Goal: Book appointment/travel/reservation

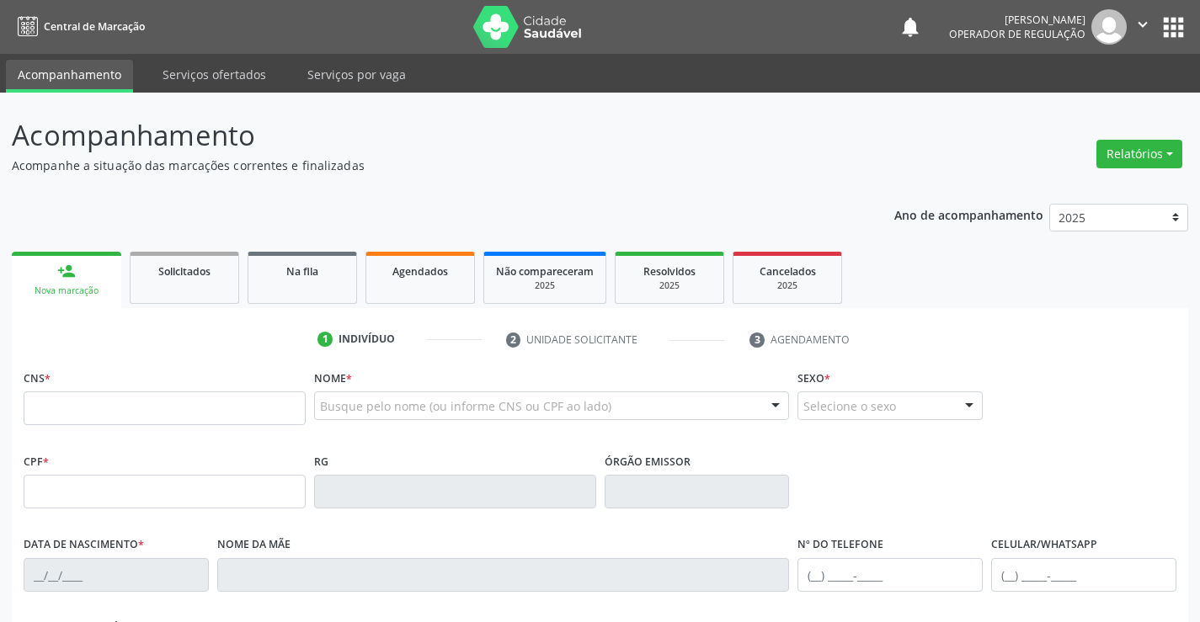
click at [156, 390] on div "CNS *" at bounding box center [165, 395] width 282 height 60
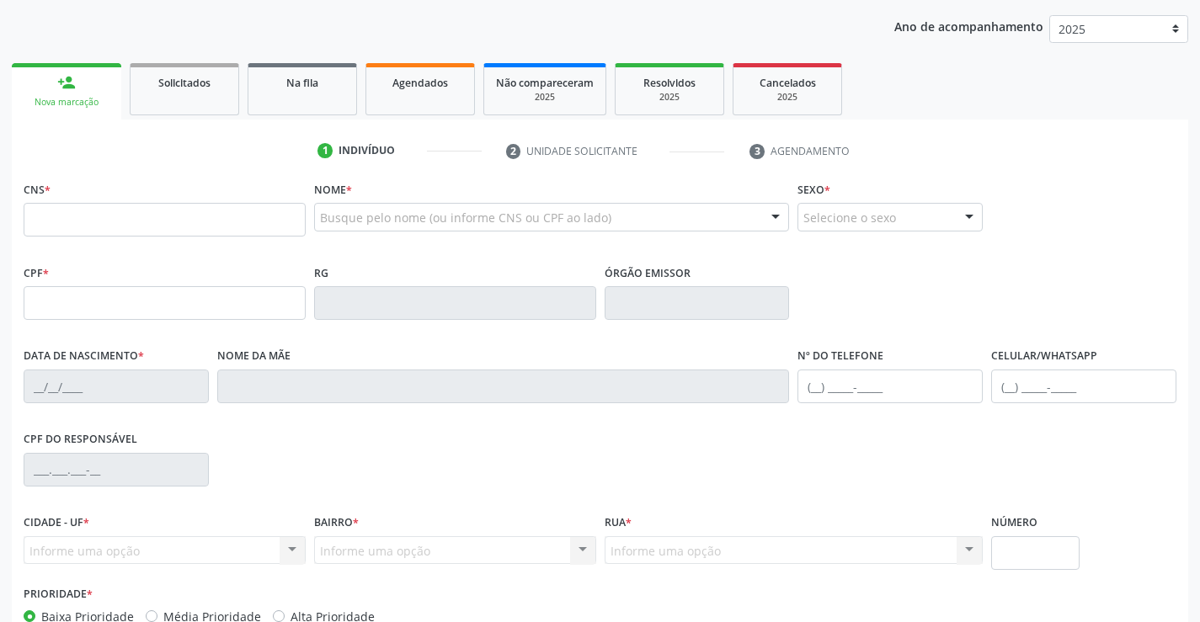
scroll to position [253, 0]
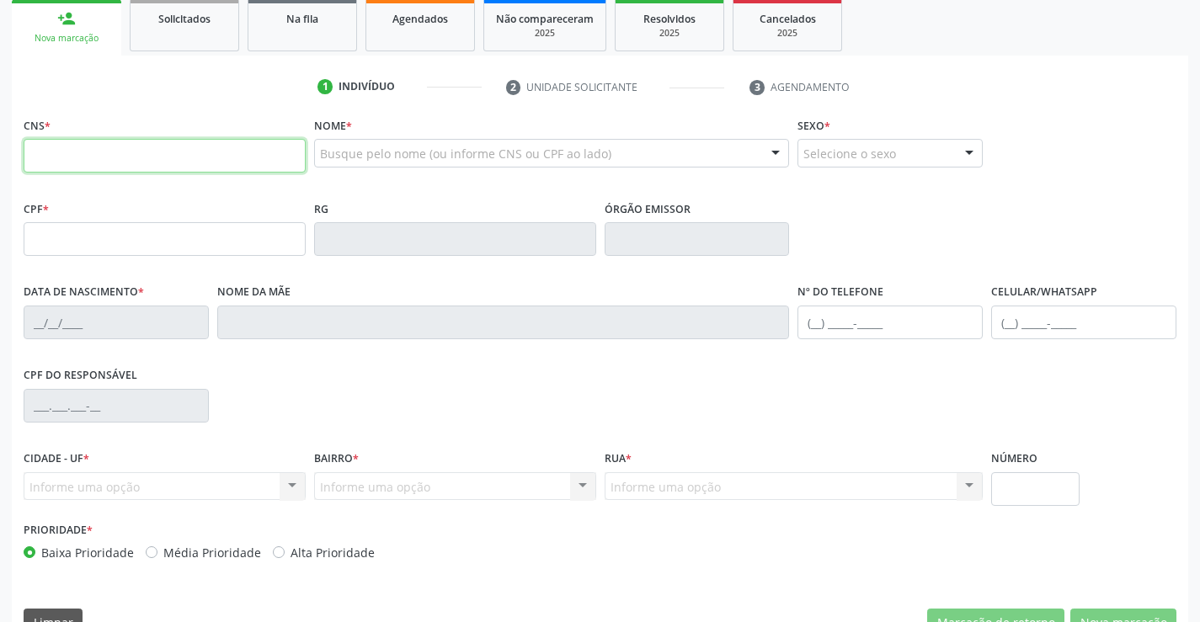
click at [84, 152] on input "text" at bounding box center [165, 156] width 282 height 34
type input "709 6076 7587 1572"
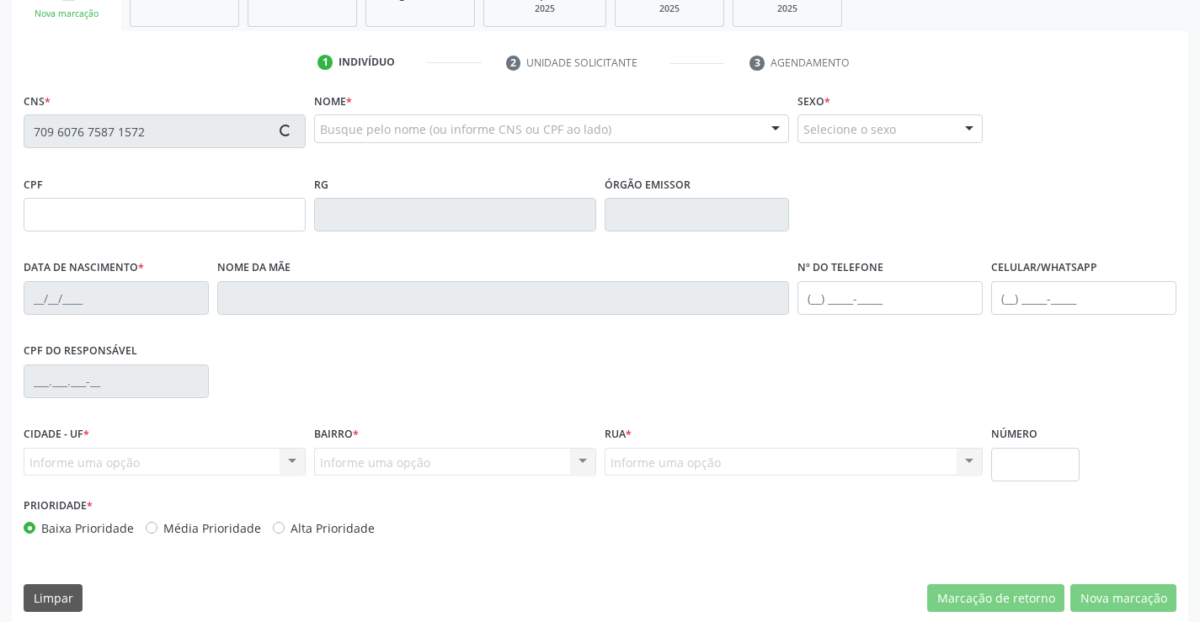
scroll to position [291, 0]
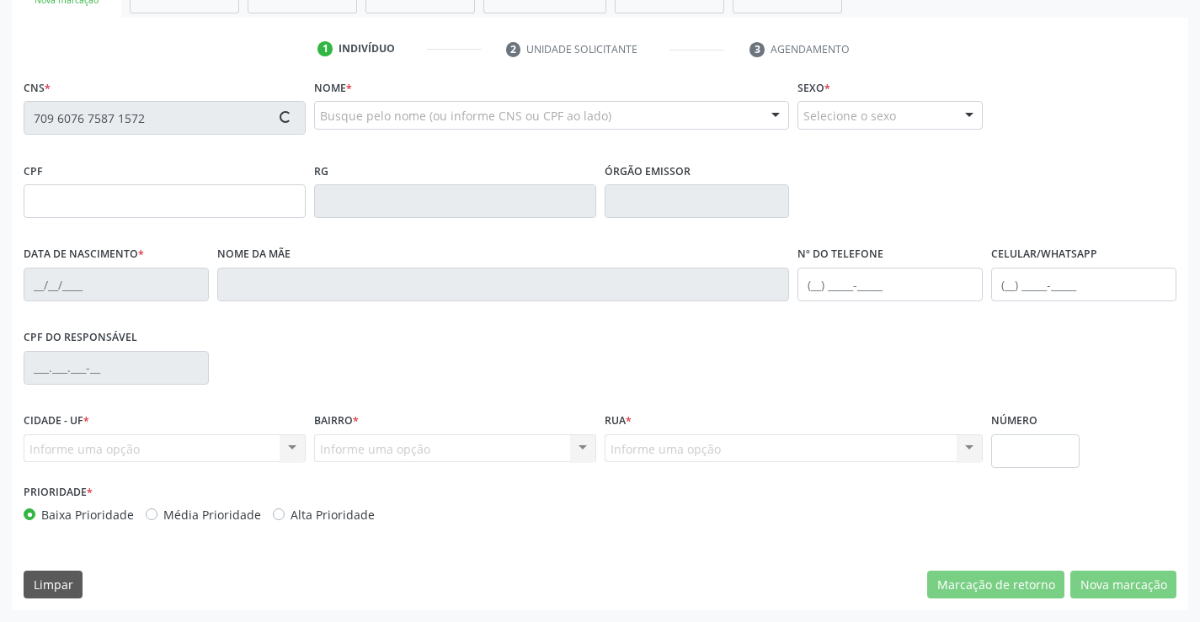
type input "1678983888"
type input "20[DATE]"
type input "[PHONE_NUMBER]"
type input "102"
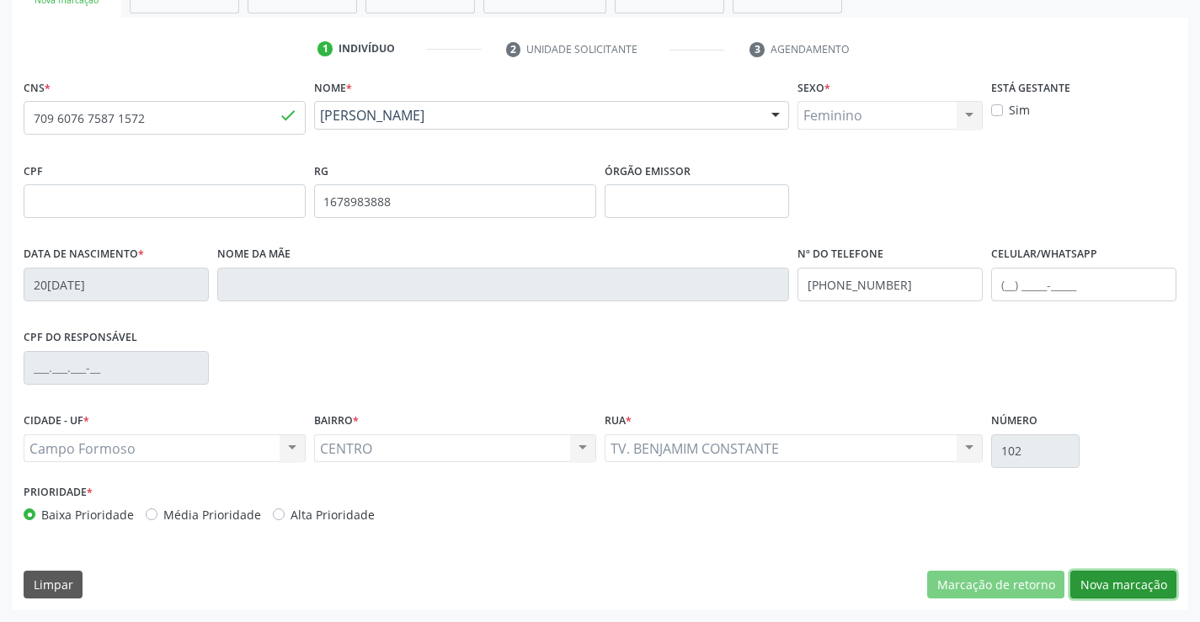
click at [1115, 584] on button "Nova marcação" at bounding box center [1123, 585] width 106 height 29
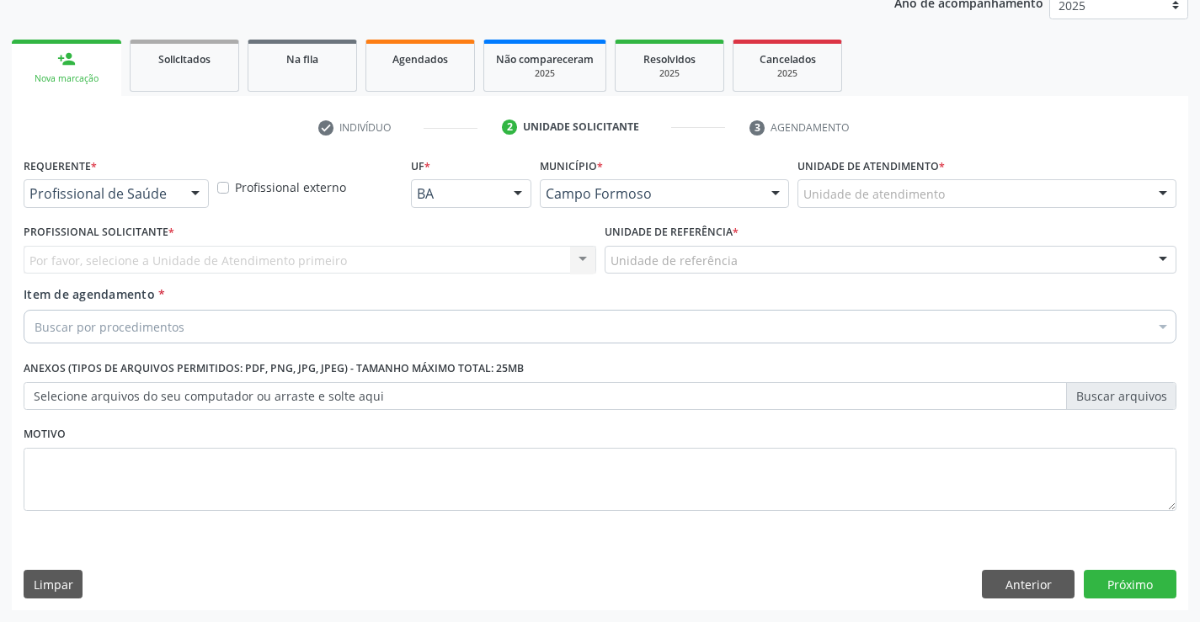
scroll to position [212, 0]
click at [170, 184] on div at bounding box center [116, 193] width 185 height 29
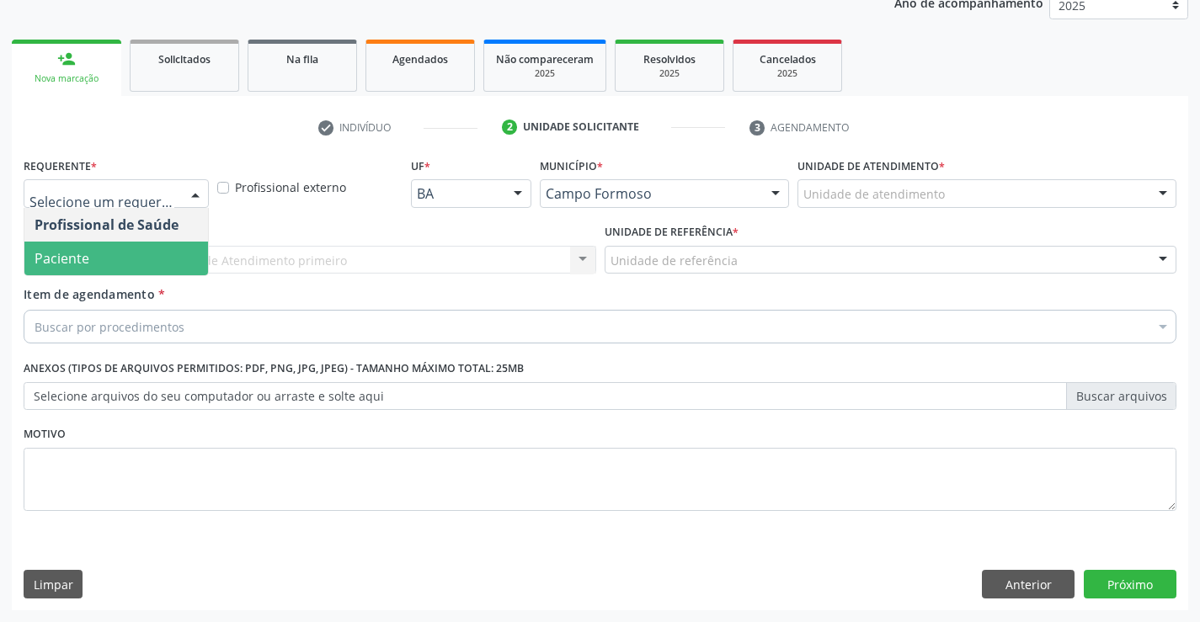
click at [99, 253] on span "Paciente" at bounding box center [116, 259] width 184 height 34
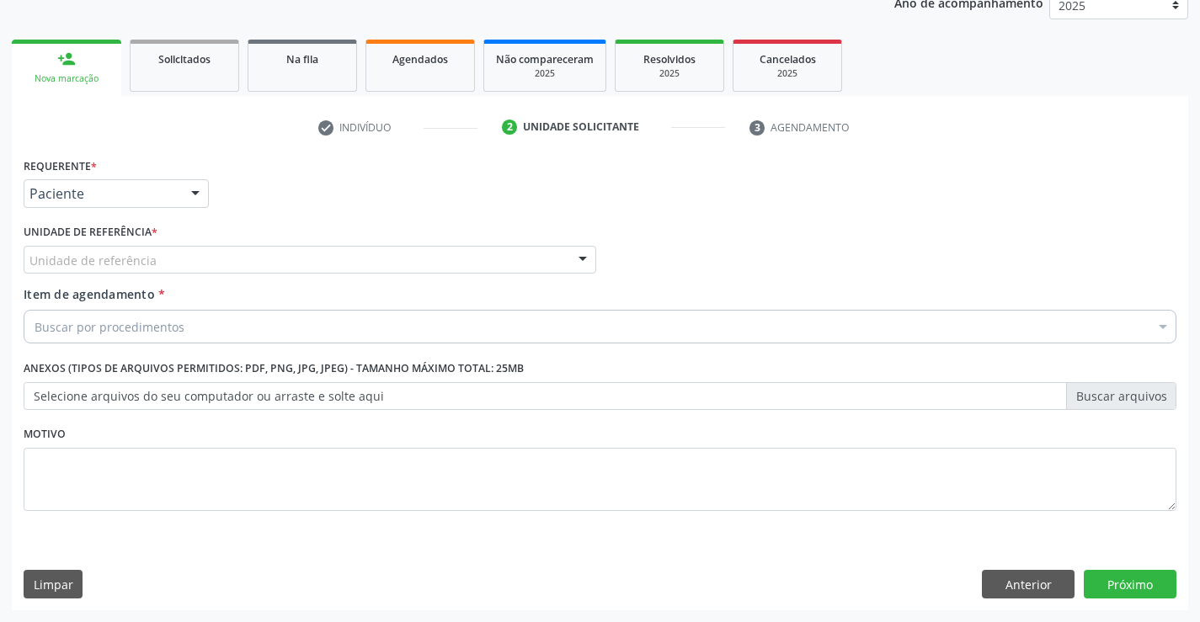
click at [395, 264] on div "Unidade de referência" at bounding box center [310, 260] width 573 height 29
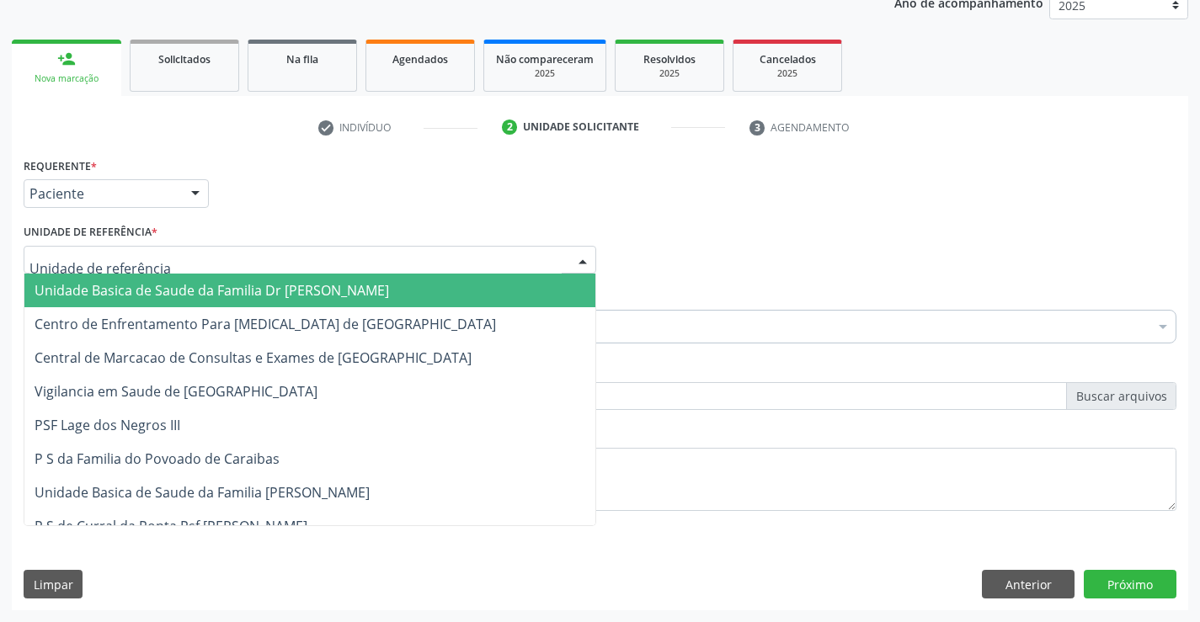
click at [285, 284] on span "Unidade Basica de Saude da Familia Dr [PERSON_NAME]" at bounding box center [212, 290] width 355 height 19
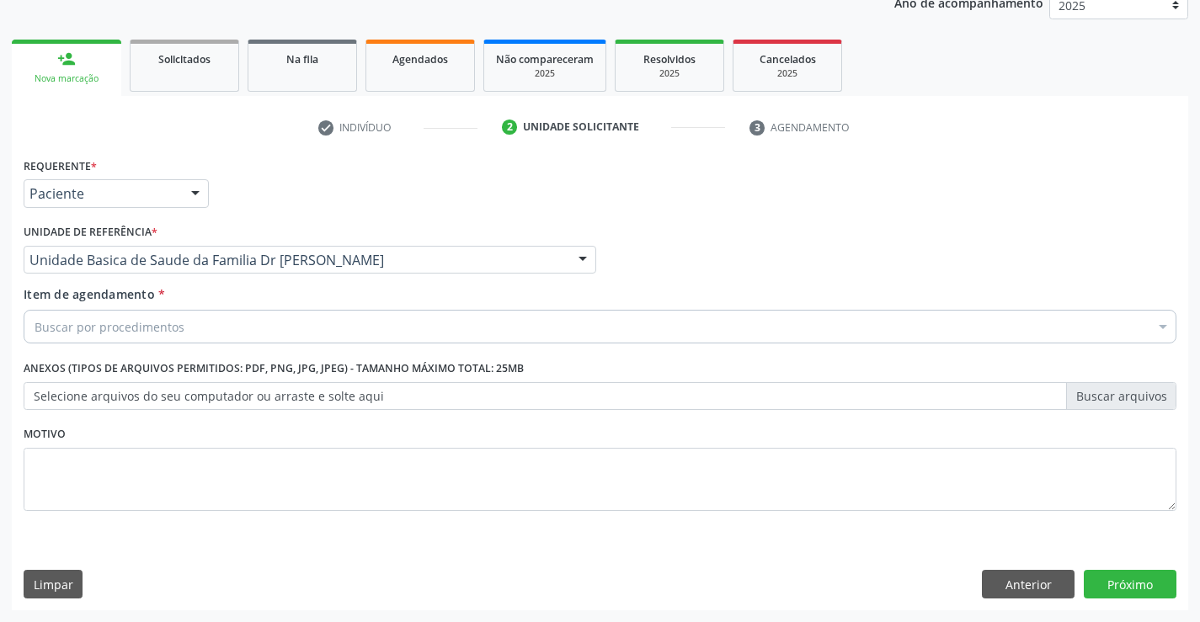
click at [276, 328] on div "Buscar por procedimentos" at bounding box center [600, 327] width 1153 height 34
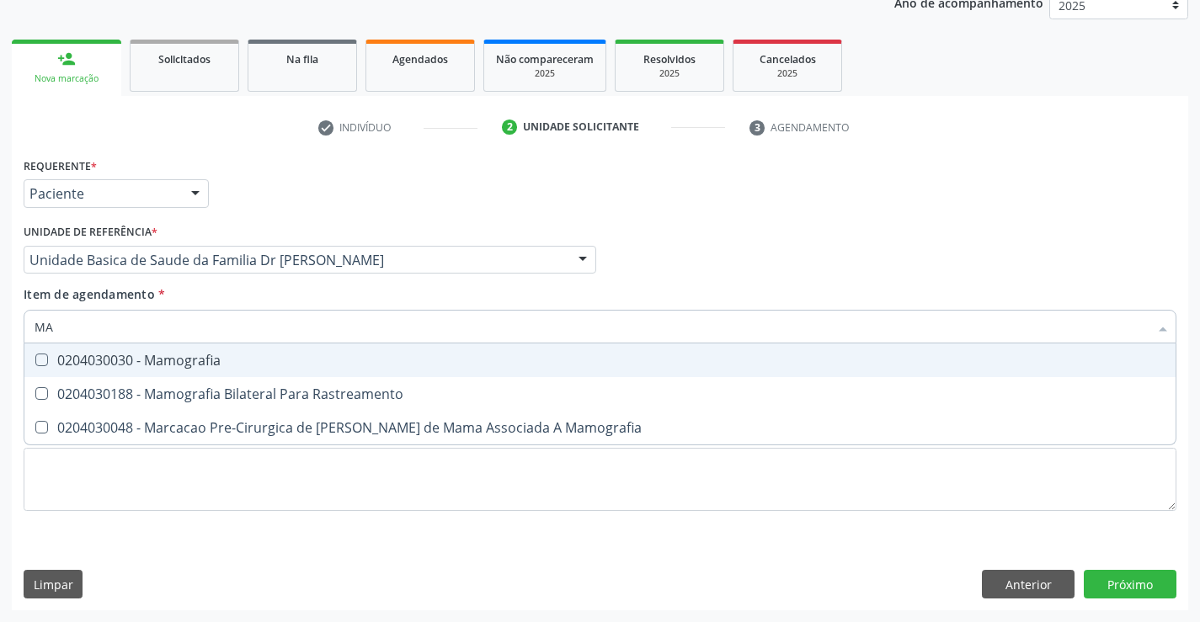
type input "M"
type input "MAMOGRAFIA"
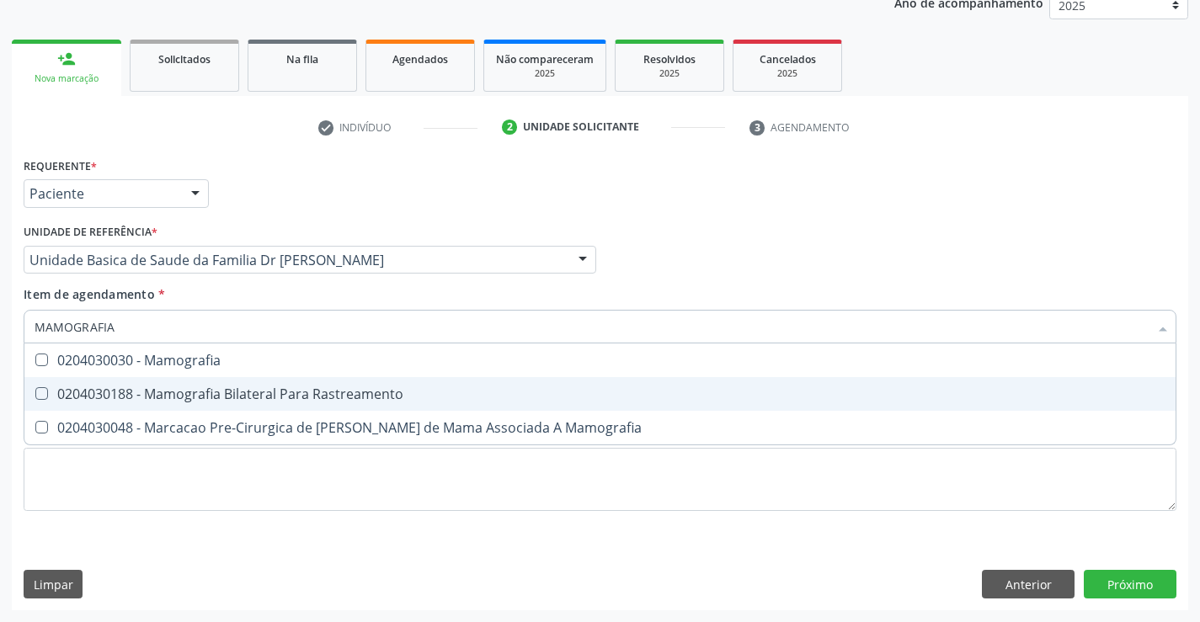
click at [201, 397] on div "0204030188 - Mamografia Bilateral Para Rastreamento" at bounding box center [600, 393] width 1131 height 13
checkbox Rastreamento "true"
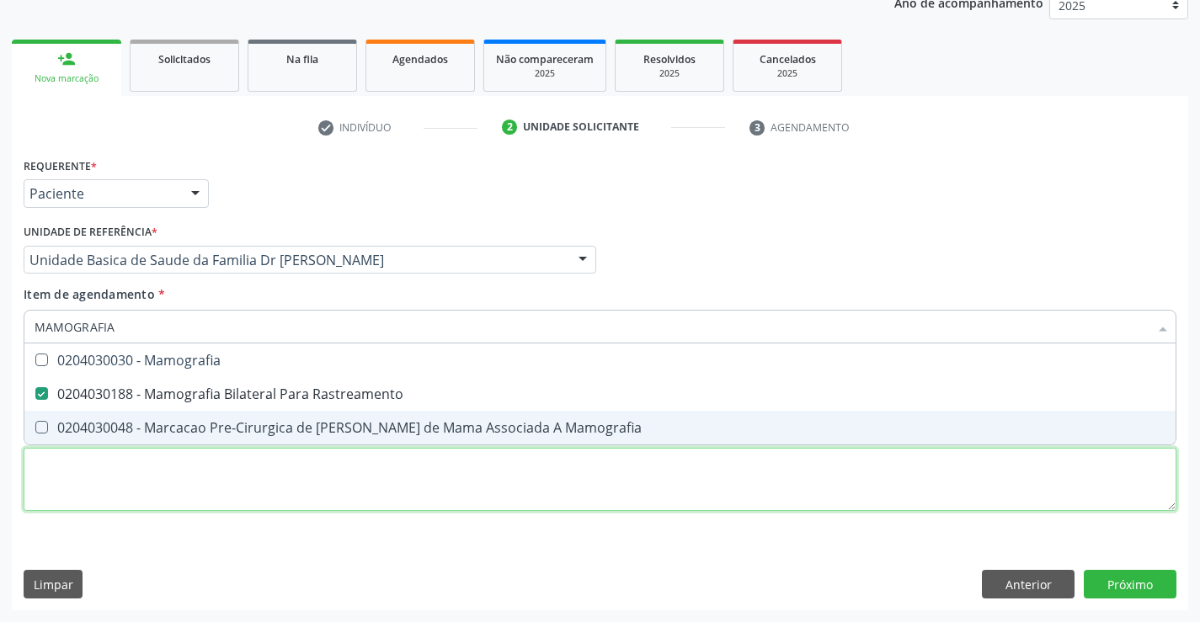
click at [261, 460] on div "Requerente * Paciente Profissional de Saúde Paciente Nenhum resultado encontrad…" at bounding box center [600, 343] width 1153 height 381
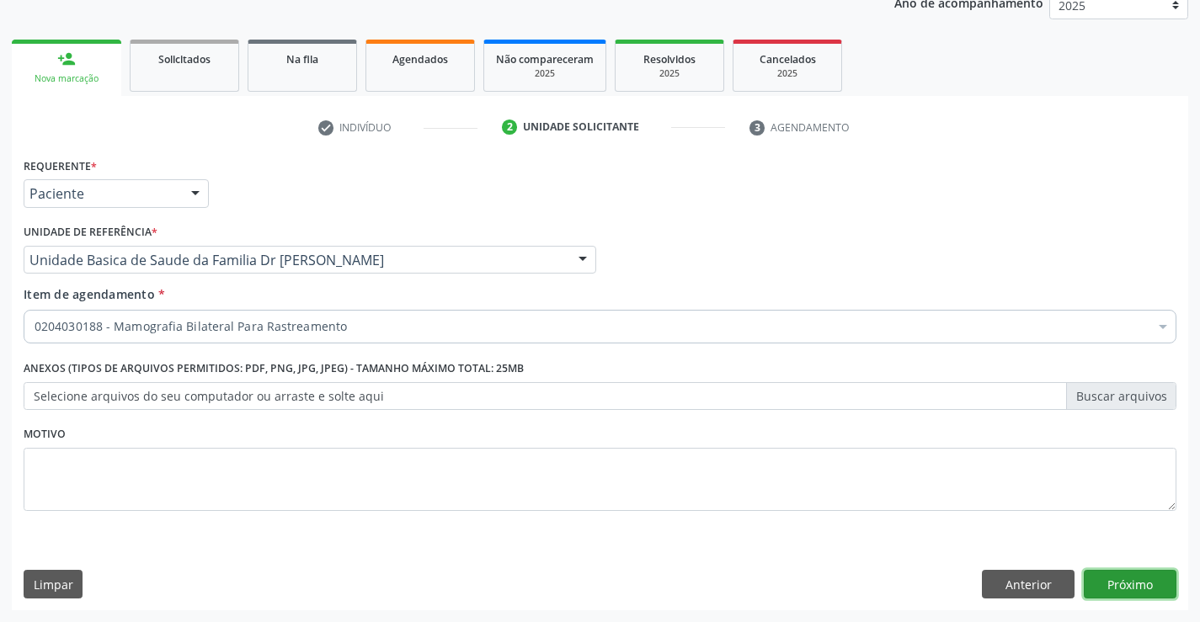
click at [1128, 575] on button "Próximo" at bounding box center [1130, 584] width 93 height 29
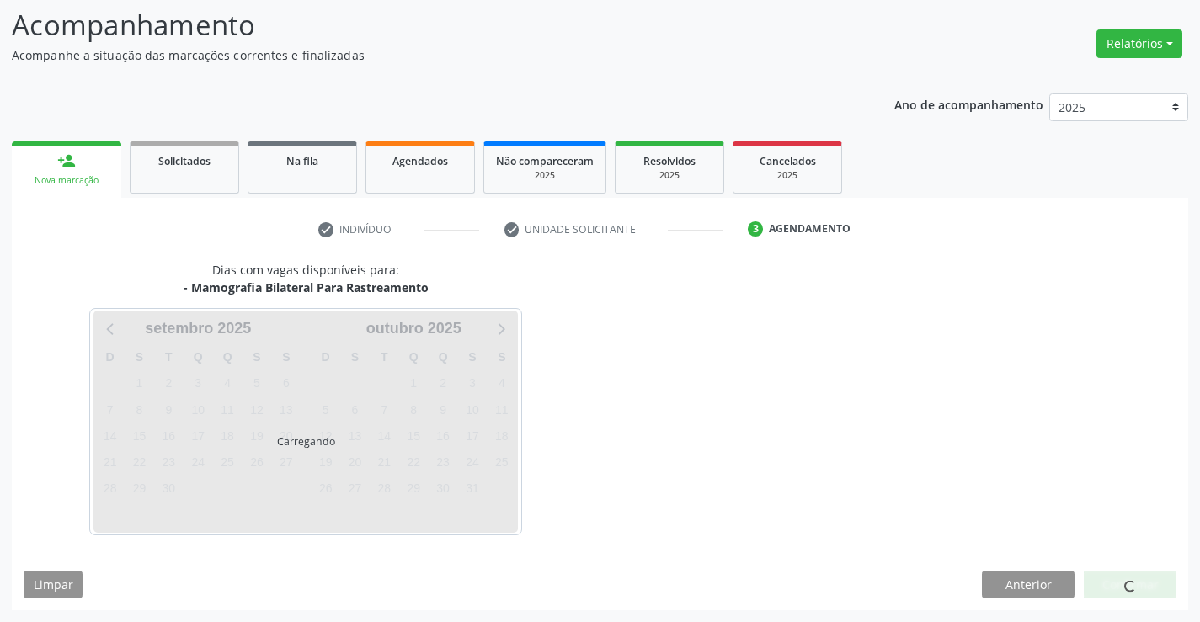
scroll to position [110, 0]
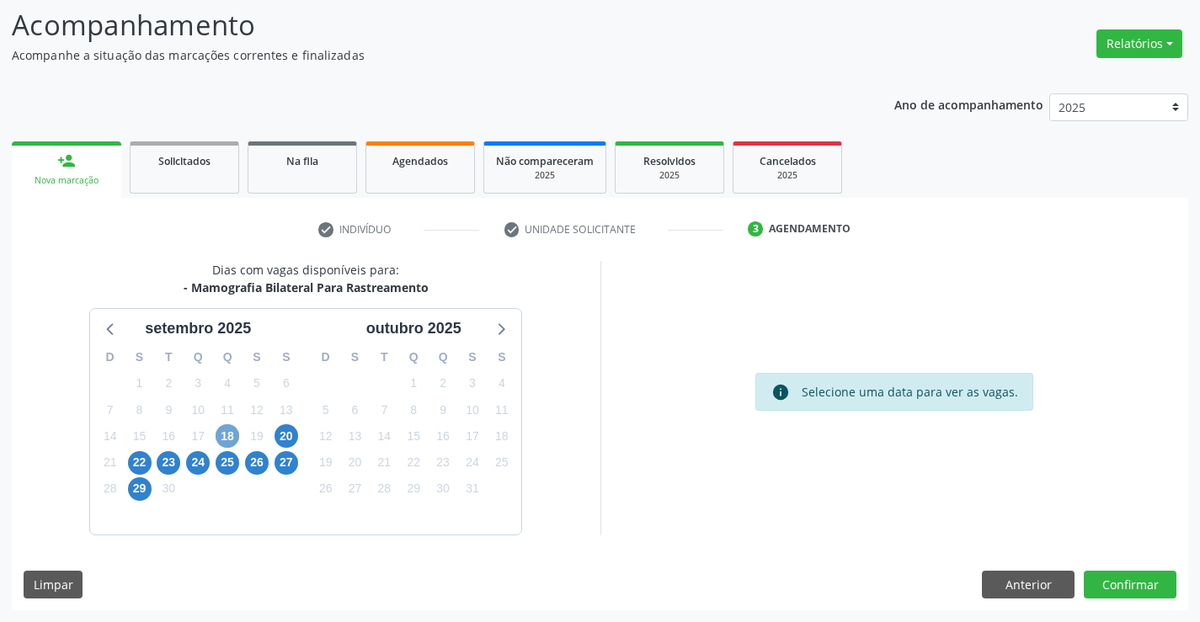
click at [222, 436] on span "18" at bounding box center [228, 436] width 24 height 24
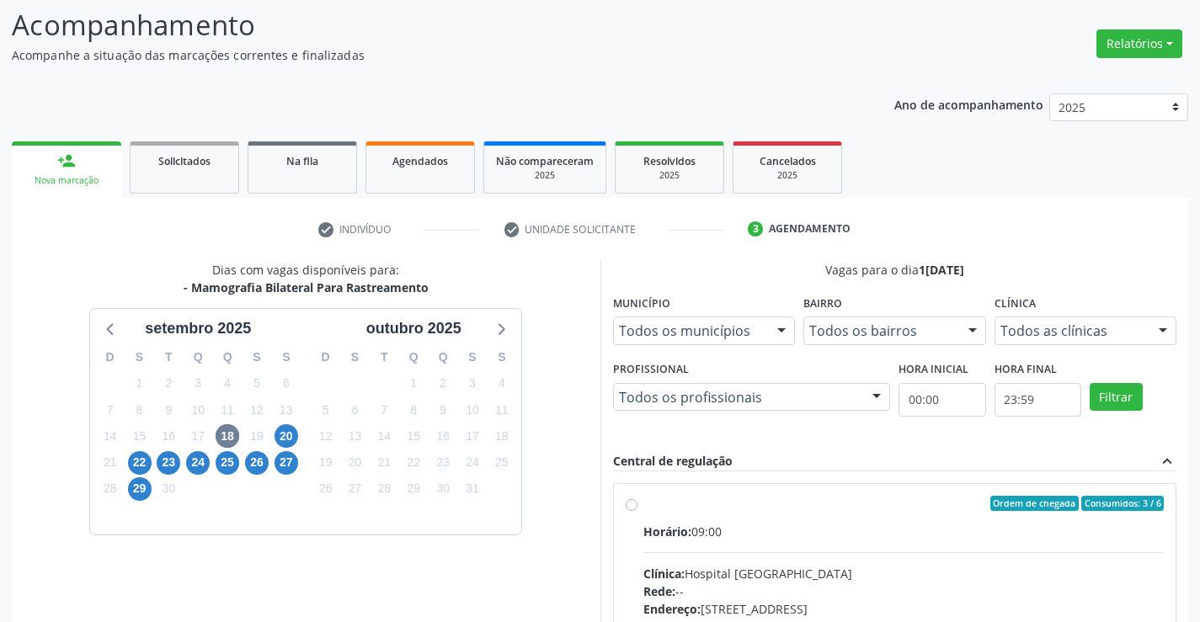
click at [829, 523] on div "Horário: 09:00" at bounding box center [903, 532] width 521 height 18
click at [637, 511] on input "Ordem de chegada Consumidos: 3 / 6 Horário: 09:00 Clínica: Hospital [GEOGRAPHIC…" at bounding box center [632, 503] width 12 height 15
radio input "true"
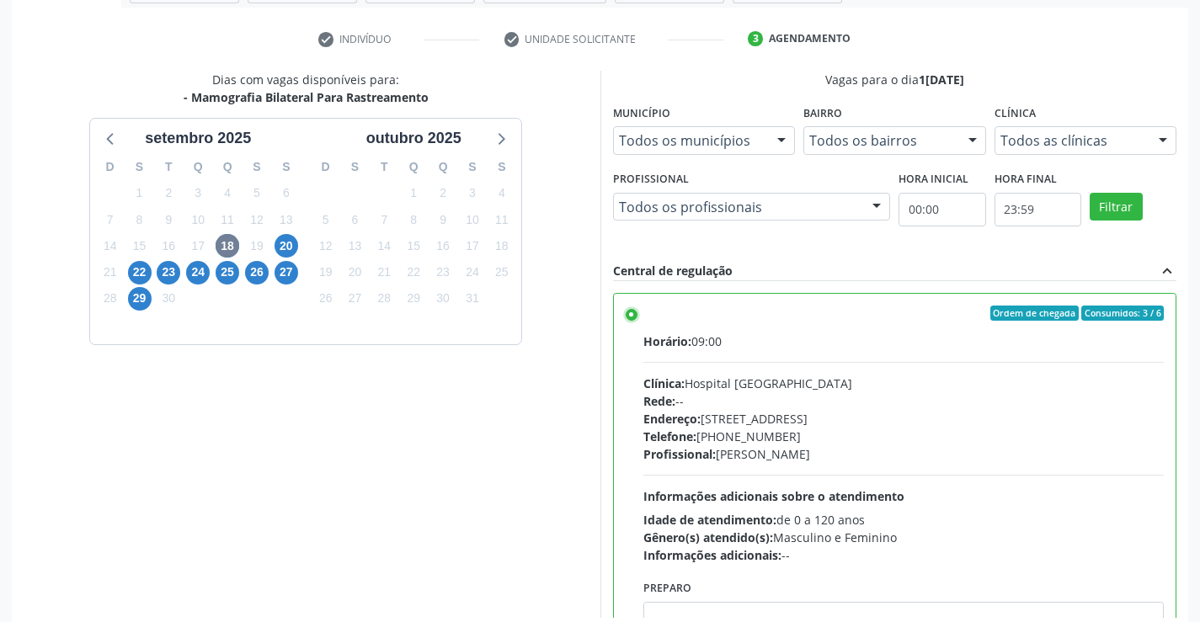
scroll to position [384, 0]
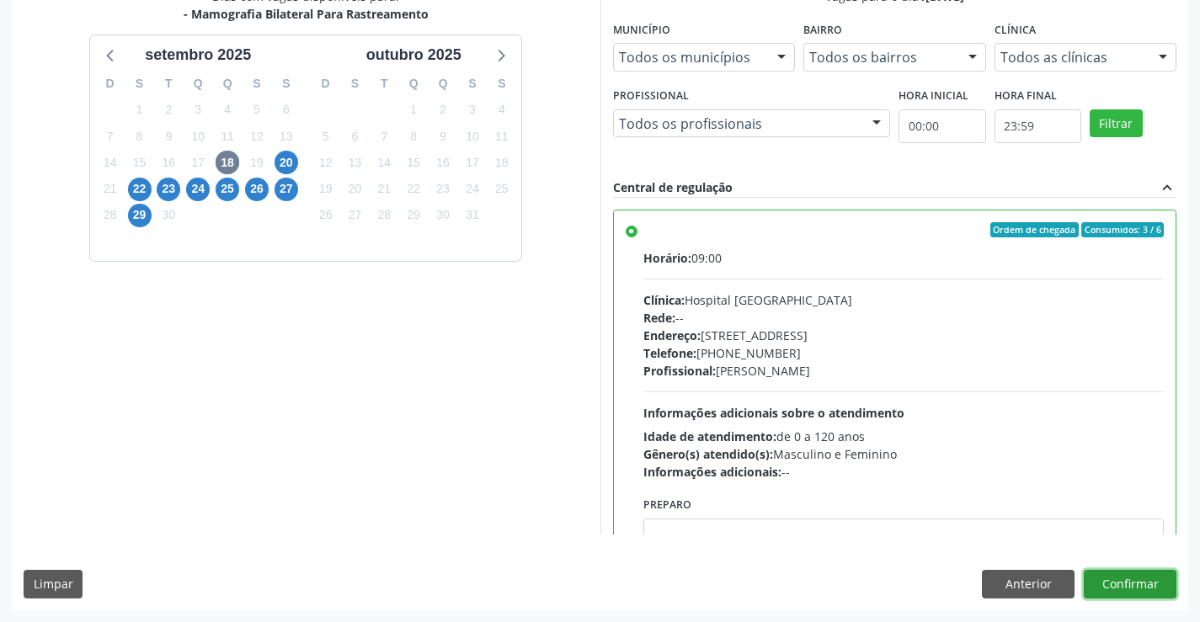
click at [1117, 584] on button "Confirmar" at bounding box center [1130, 584] width 93 height 29
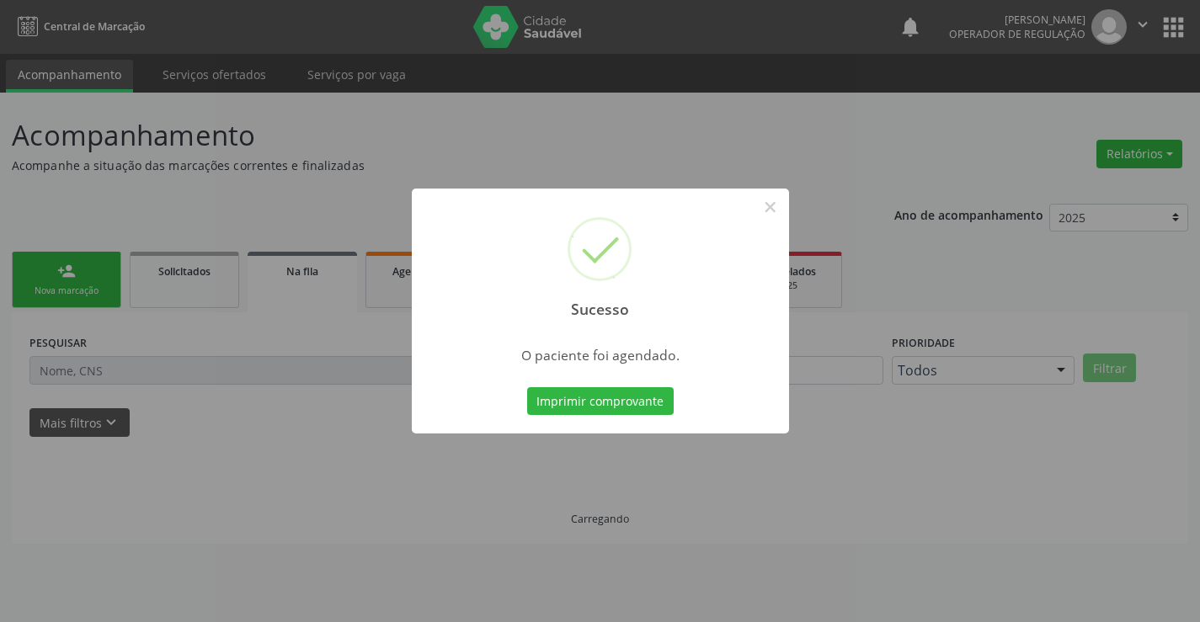
scroll to position [0, 0]
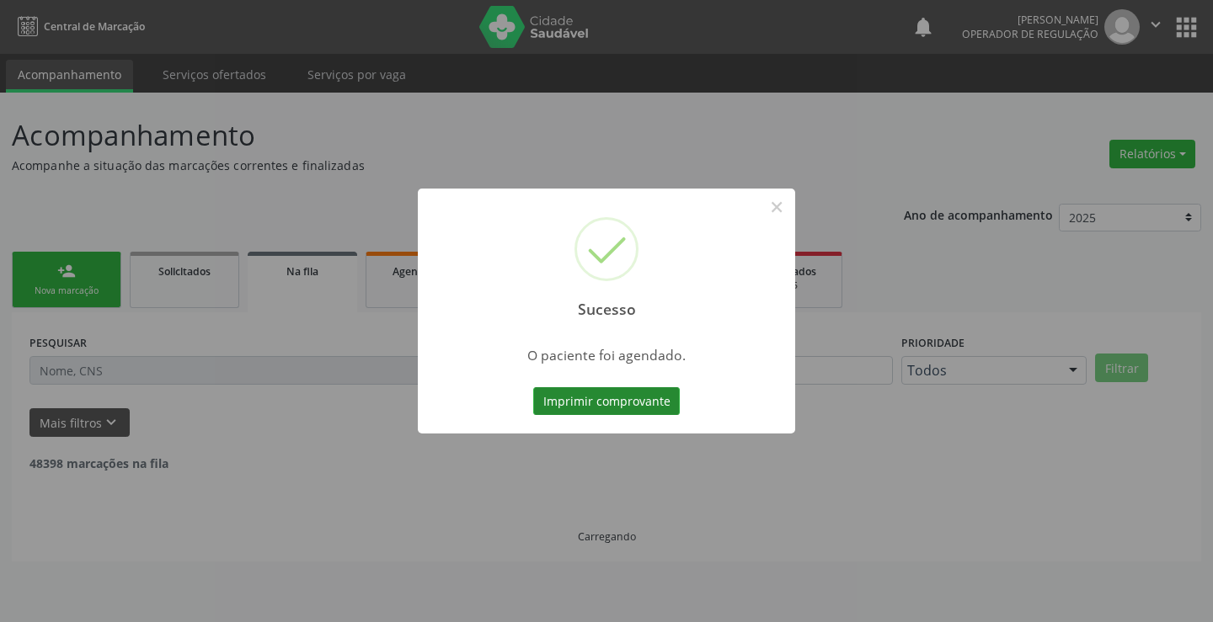
click at [584, 390] on button "Imprimir comprovante" at bounding box center [606, 401] width 147 height 29
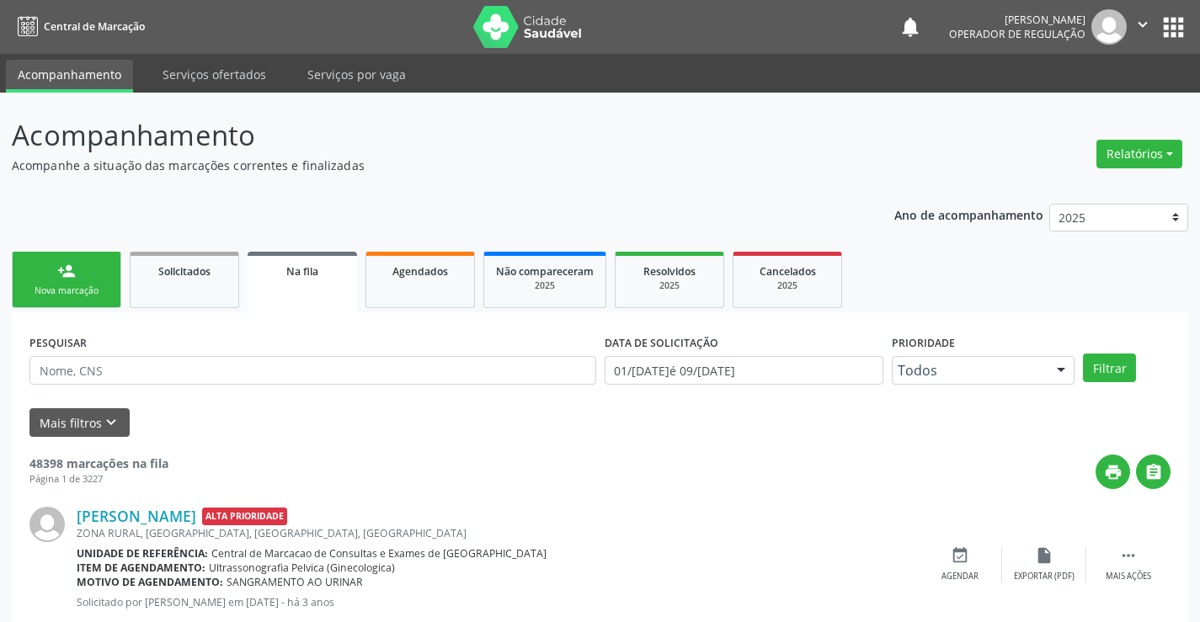
click at [74, 261] on link "person_add Nova marcação" at bounding box center [66, 280] width 109 height 56
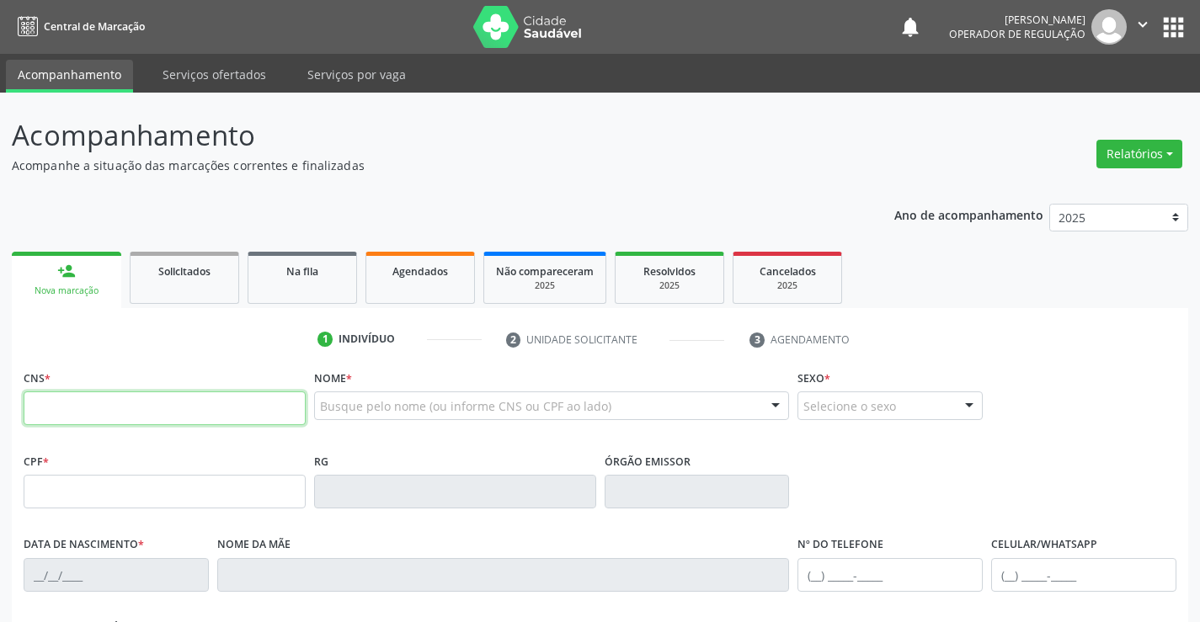
click at [81, 404] on input "text" at bounding box center [165, 409] width 282 height 34
click at [149, 418] on input "709 0787 3893 918" at bounding box center [165, 409] width 282 height 34
click at [151, 418] on input "709 0787 3893 918" at bounding box center [165, 409] width 282 height 34
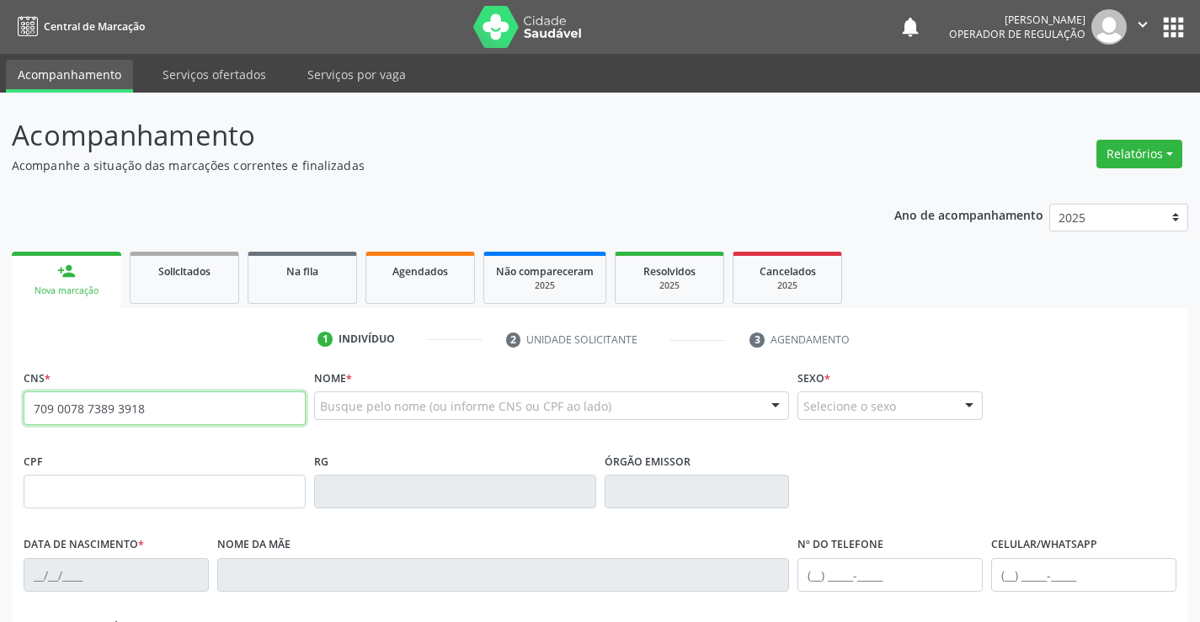
type input "709 0078 7389 3918"
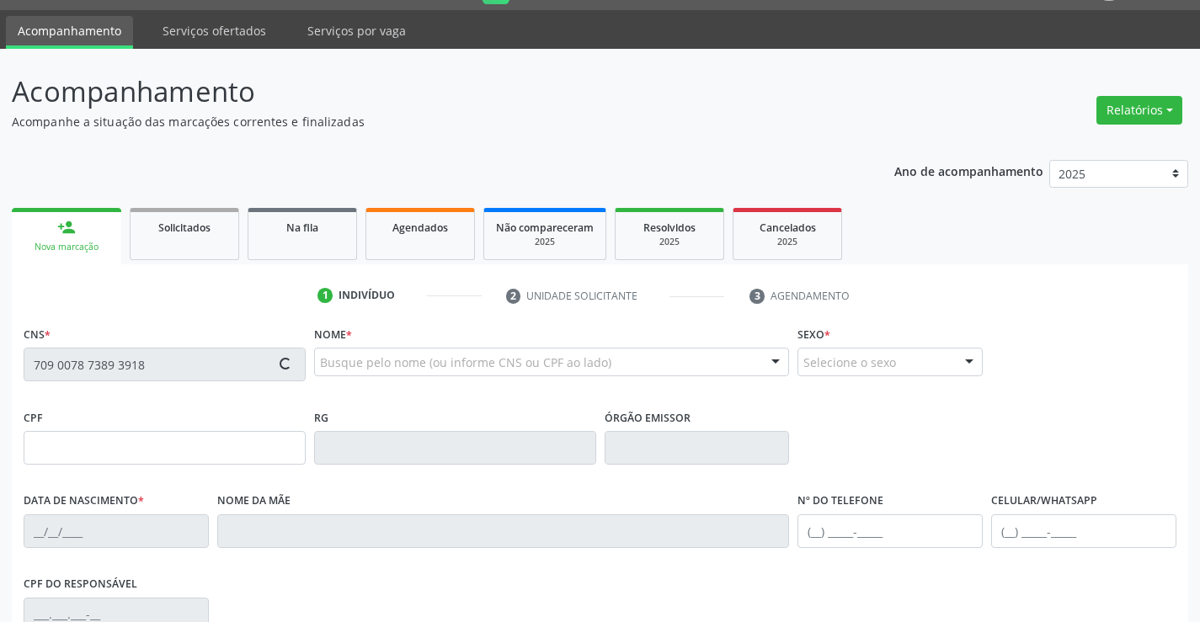
type input "054.646.015-11"
type input "16003069577"
type input "SSPBA"
type input "1[DATE]"
type input "[PHONE_NUMBER]"
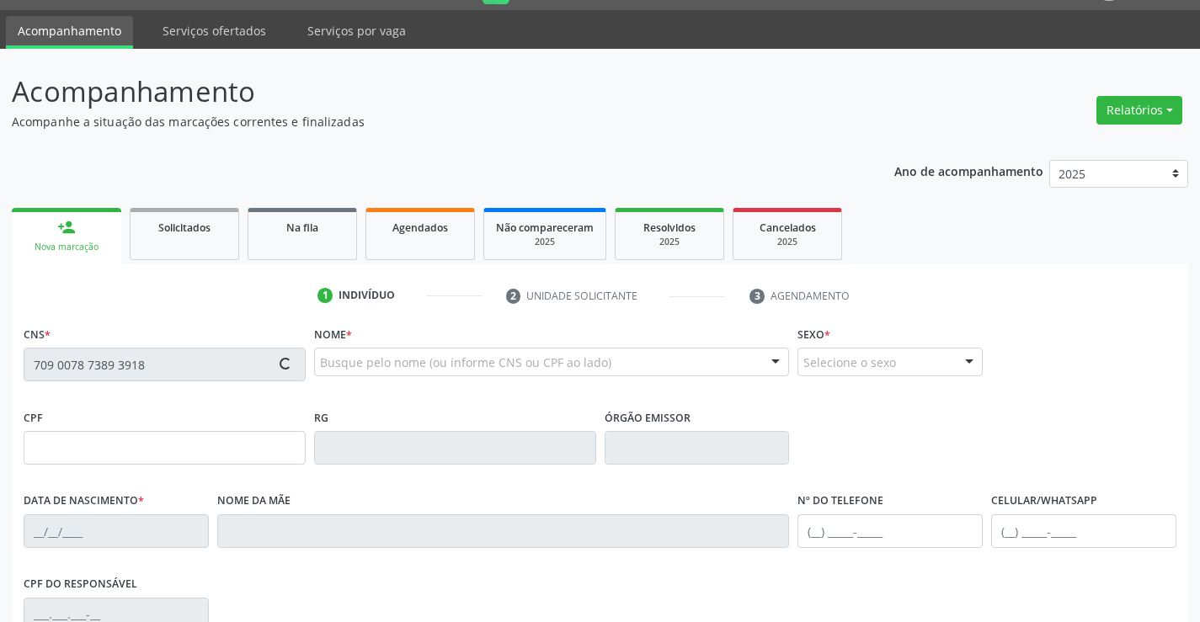
type input "054.646.015-11"
type input "S/N"
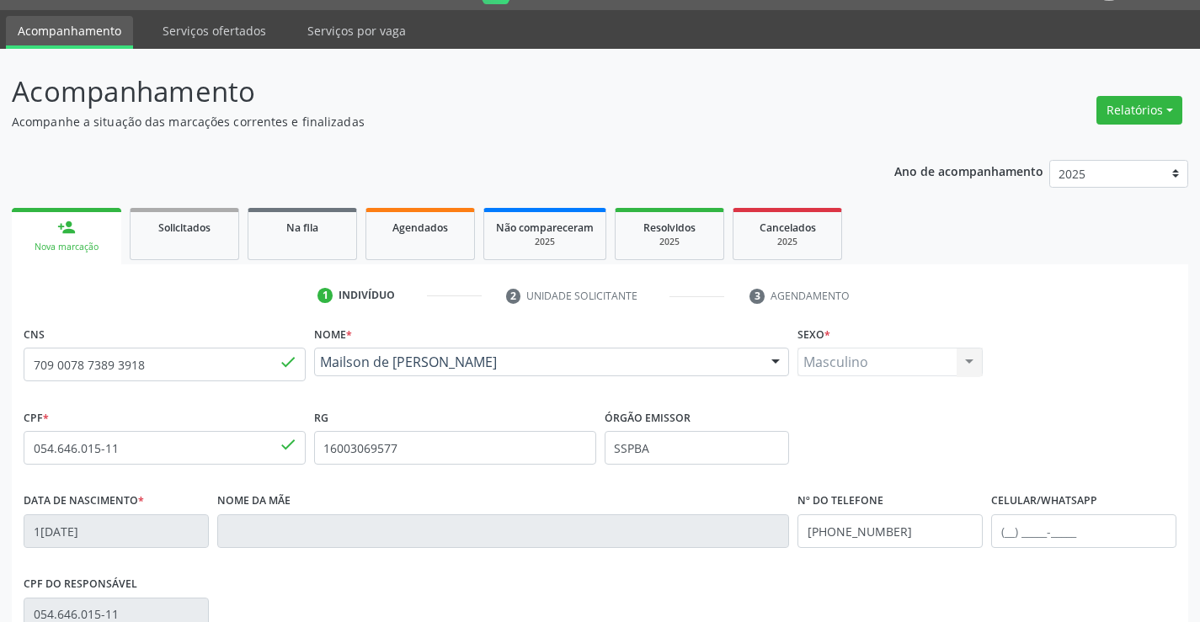
scroll to position [291, 0]
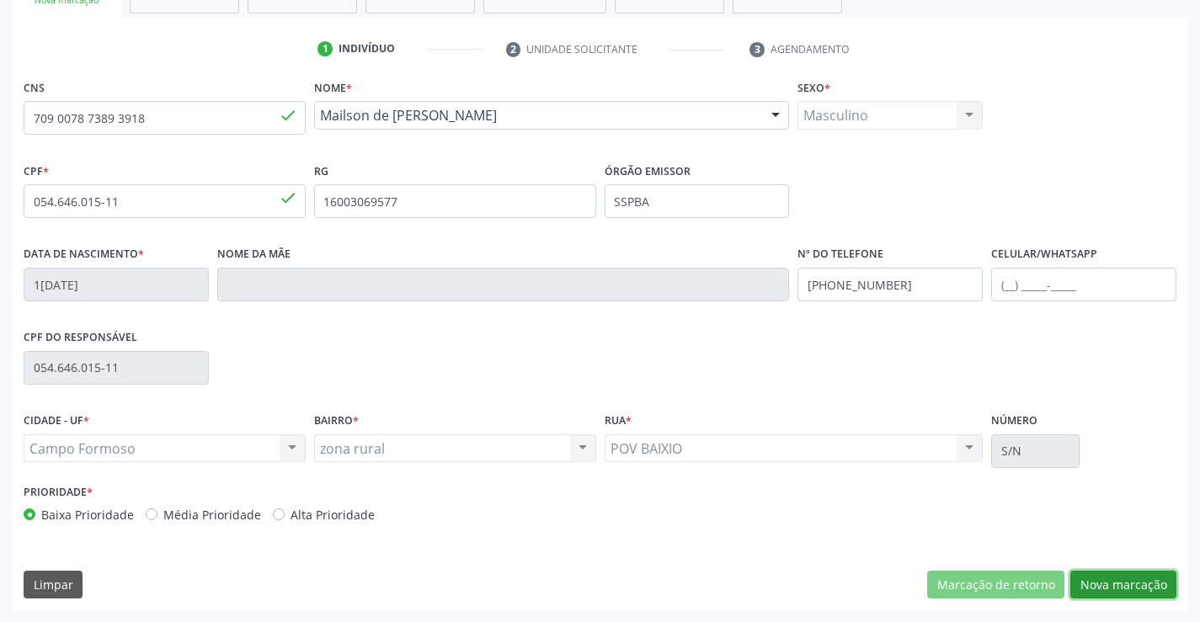
click at [1120, 573] on button "Nova marcação" at bounding box center [1123, 585] width 106 height 29
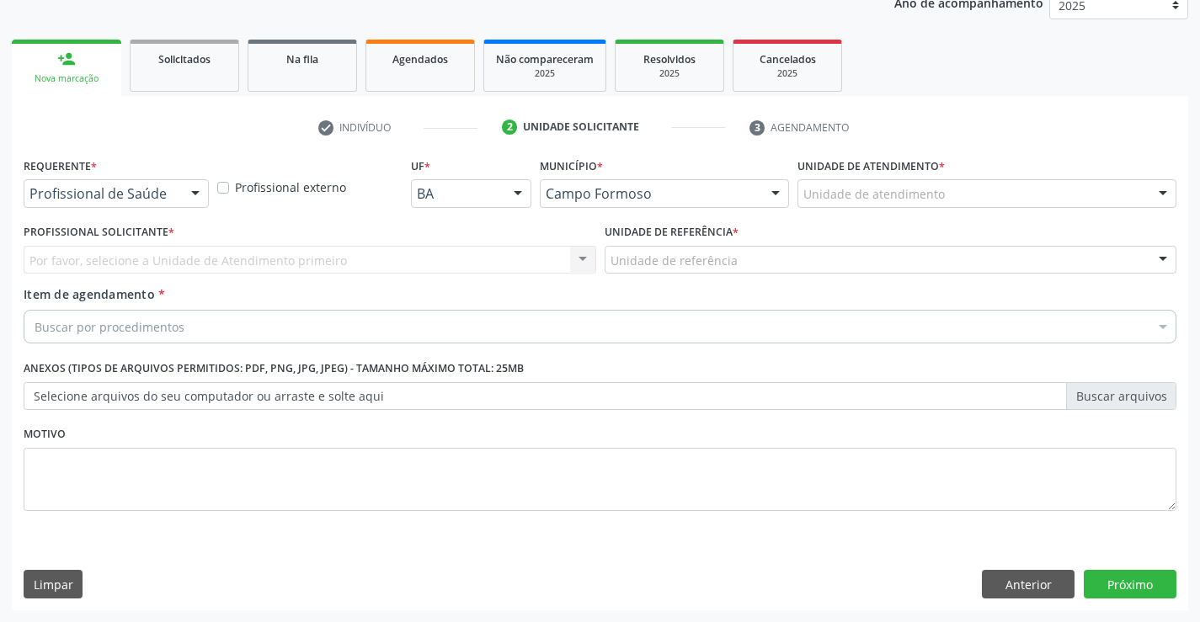
click at [178, 191] on div "Profissional de Saúde Profissional de Saúde Paciente Nenhum resultado encontrad…" at bounding box center [116, 193] width 185 height 29
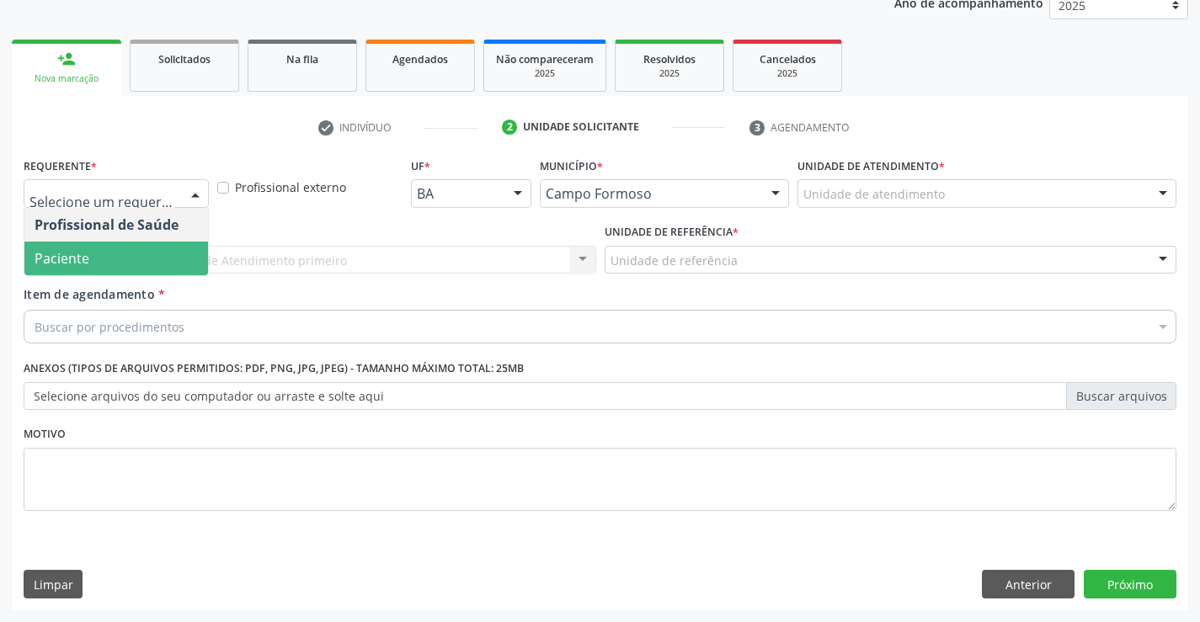
click at [88, 259] on span "Paciente" at bounding box center [116, 259] width 184 height 34
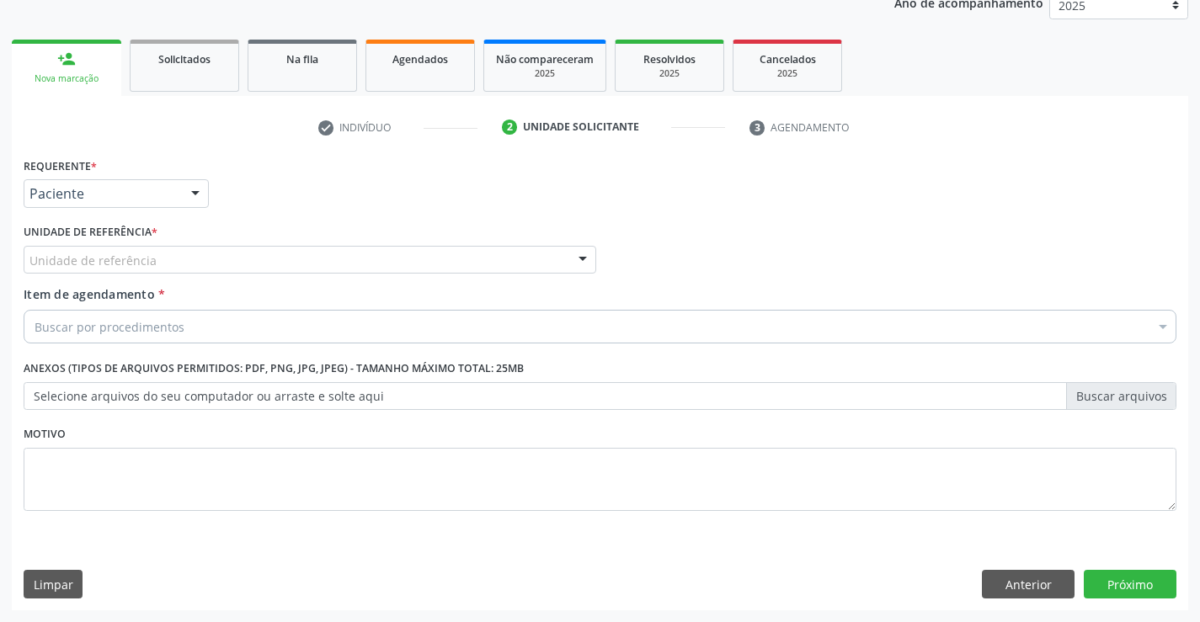
click at [316, 252] on div "Unidade de referência" at bounding box center [310, 260] width 573 height 29
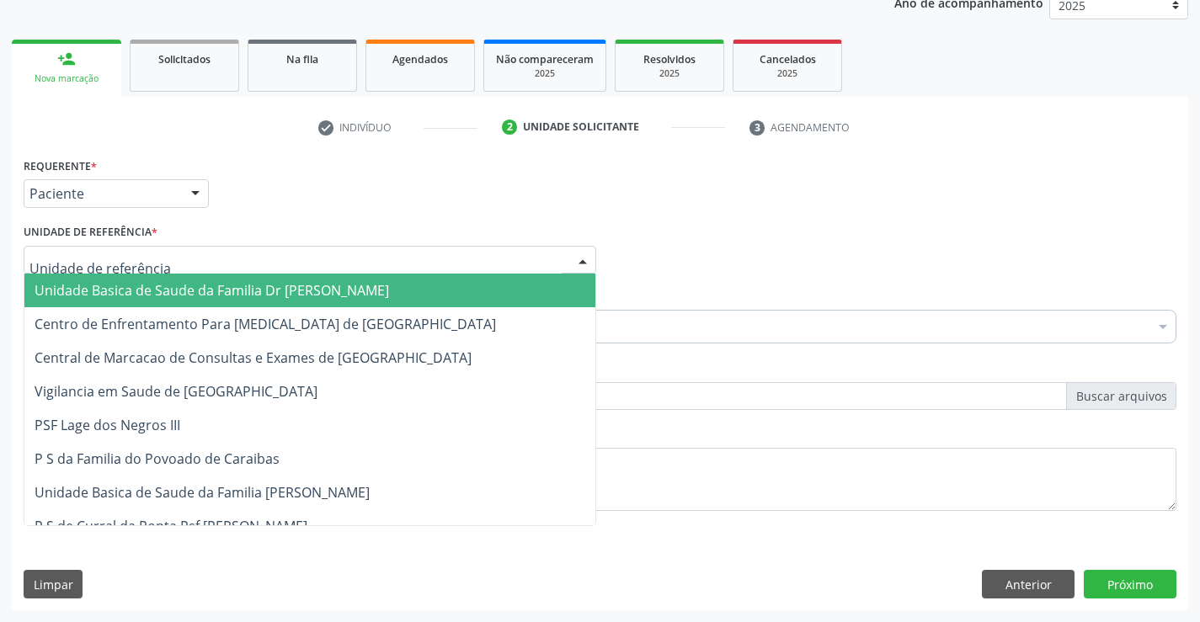
click at [235, 288] on span "Unidade Basica de Saude da Familia Dr [PERSON_NAME]" at bounding box center [212, 290] width 355 height 19
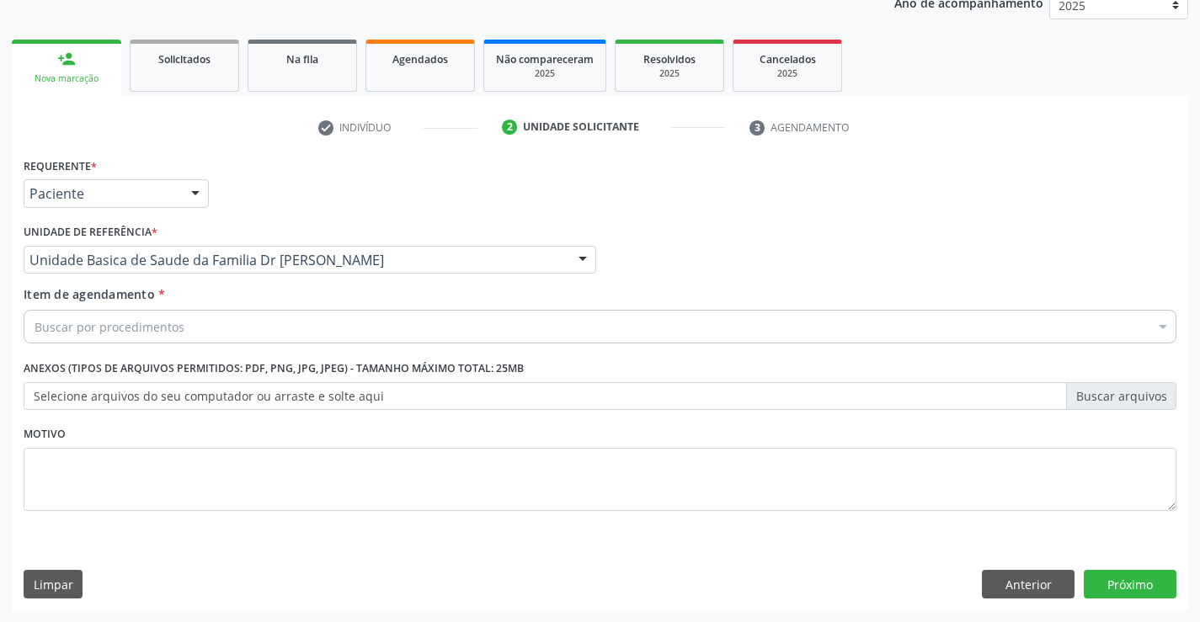
click at [243, 329] on div "Buscar por procedimentos" at bounding box center [600, 327] width 1153 height 34
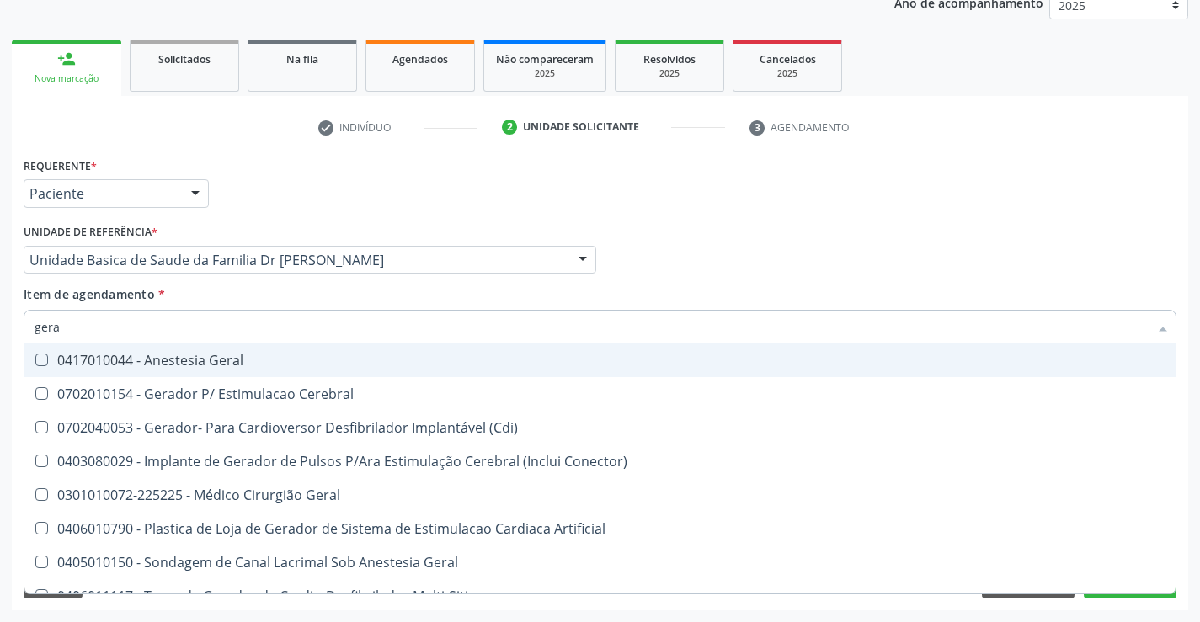
type input "geral"
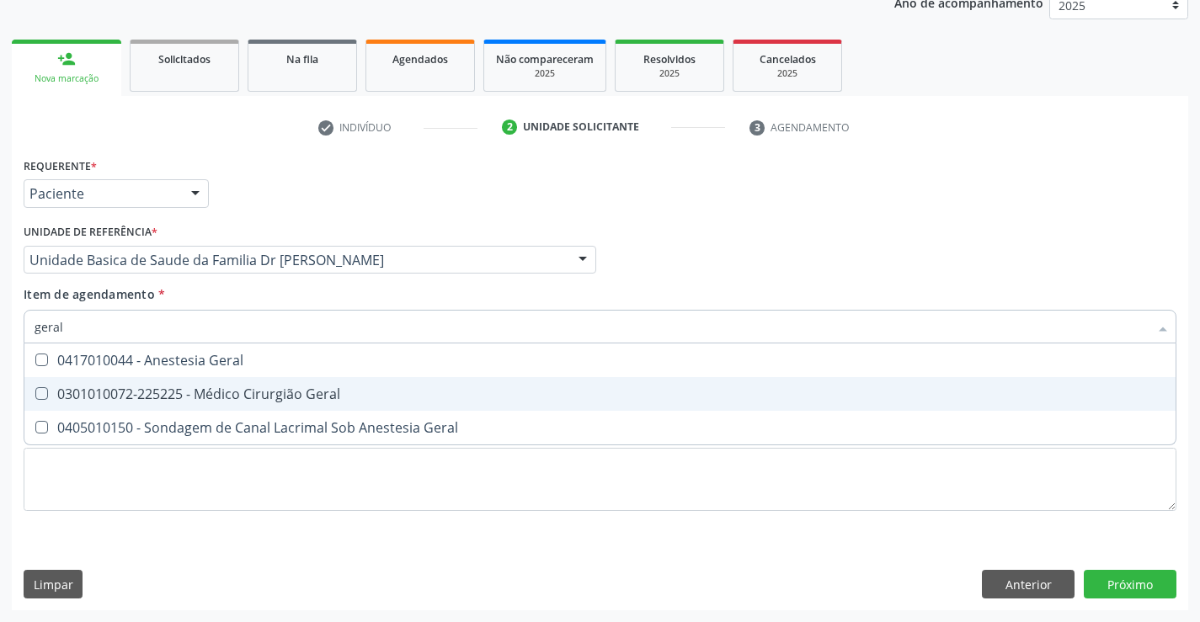
drag, startPoint x: 232, startPoint y: 397, endPoint x: 523, endPoint y: 406, distance: 290.7
click at [233, 397] on div "0301010072-225225 - Médico Cirurgião Geral" at bounding box center [600, 393] width 1131 height 13
checkbox Geral "true"
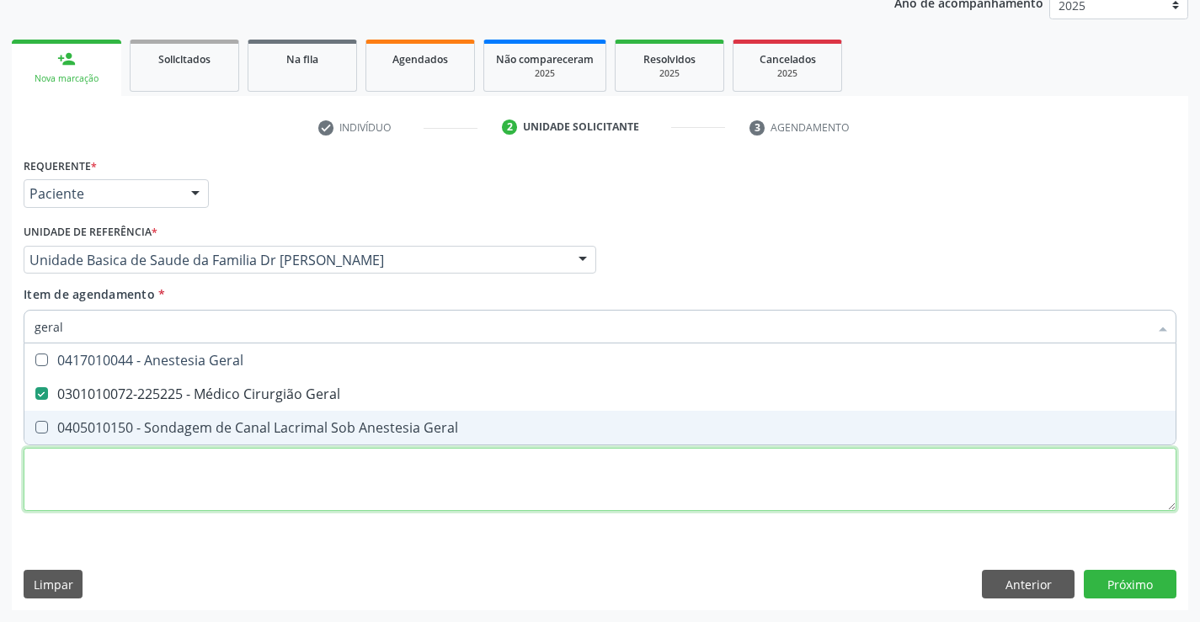
click at [605, 487] on div "Requerente * Paciente Profissional de Saúde Paciente Nenhum resultado encontrad…" at bounding box center [600, 343] width 1153 height 381
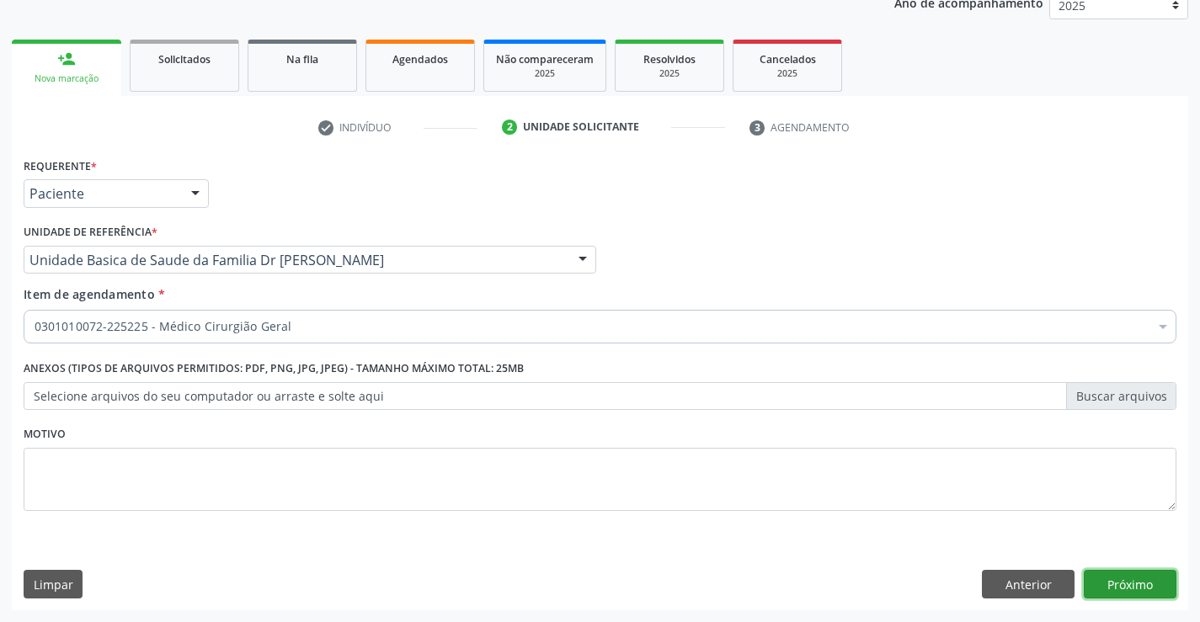
click at [1144, 572] on button "Próximo" at bounding box center [1130, 584] width 93 height 29
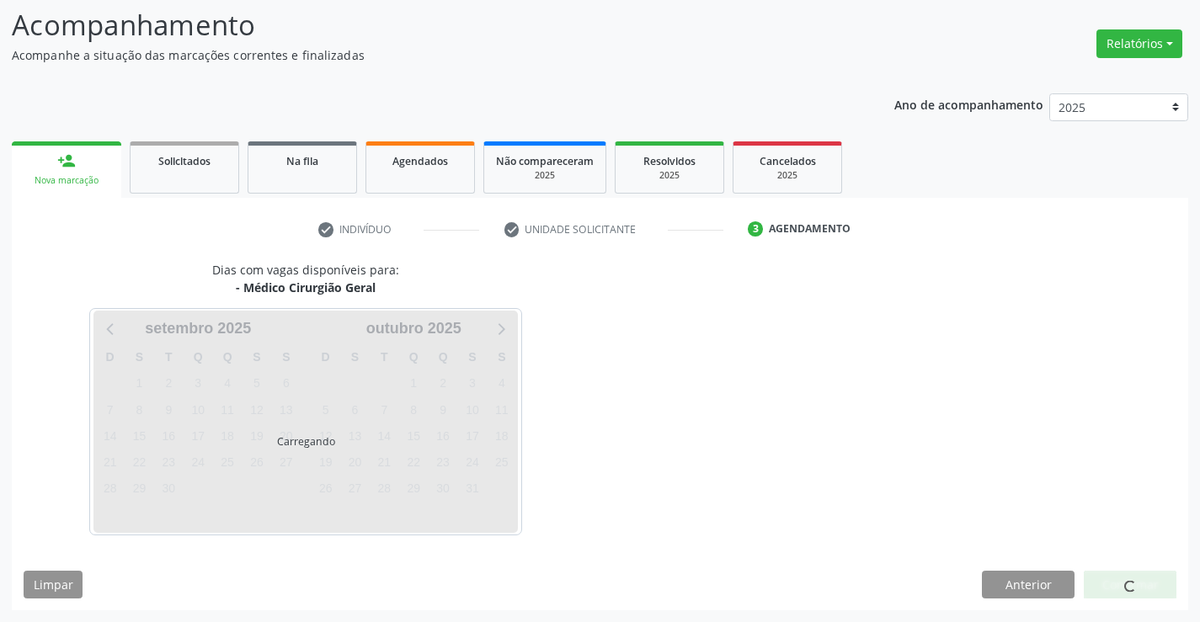
scroll to position [160, 0]
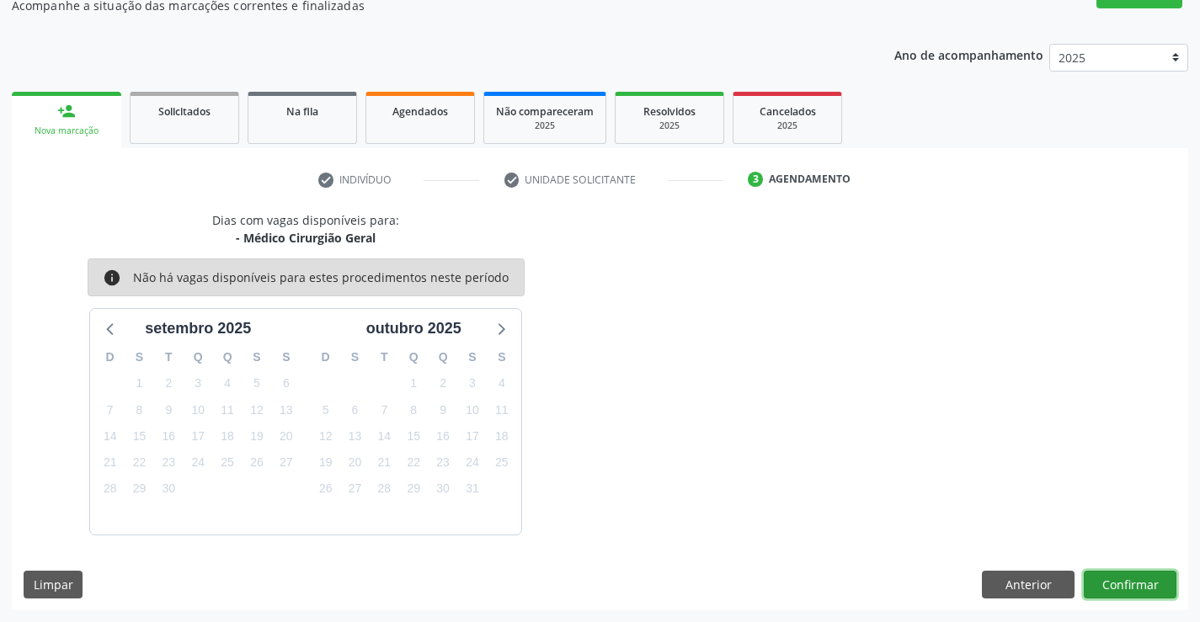
click at [1130, 590] on button "Confirmar" at bounding box center [1130, 585] width 93 height 29
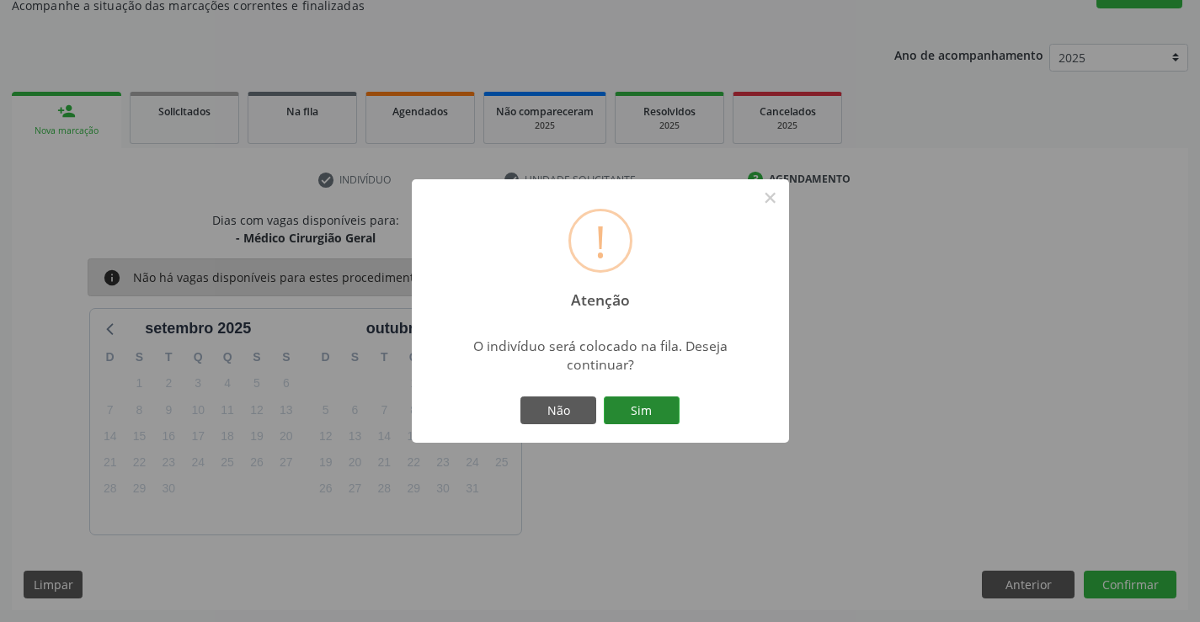
click at [637, 398] on button "Sim" at bounding box center [642, 411] width 76 height 29
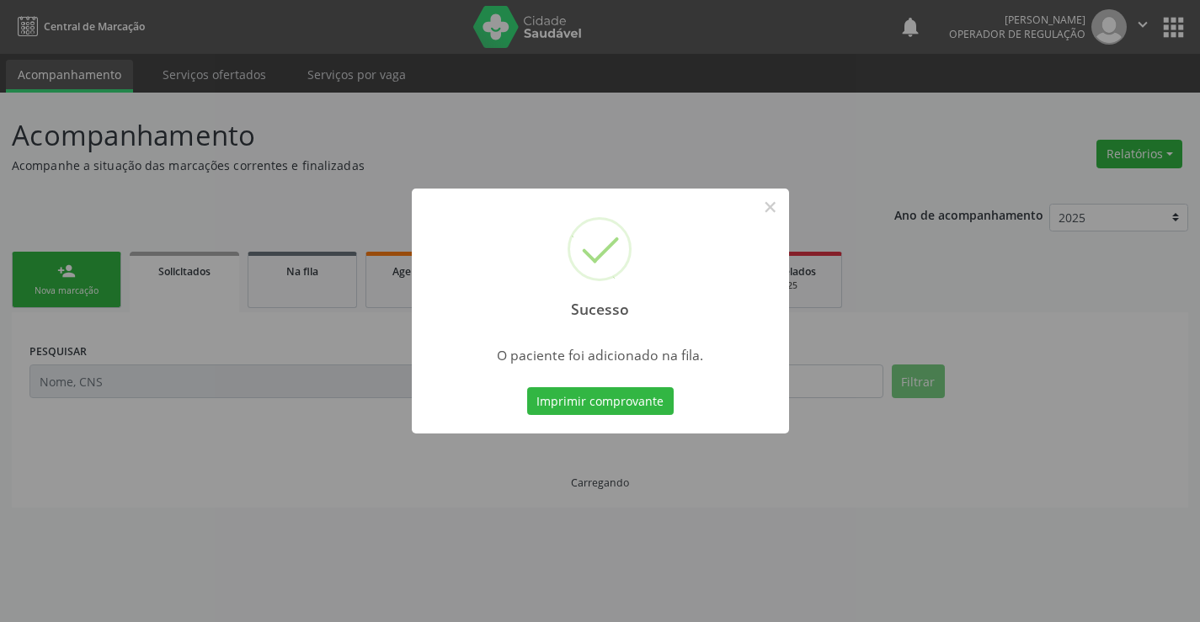
scroll to position [0, 0]
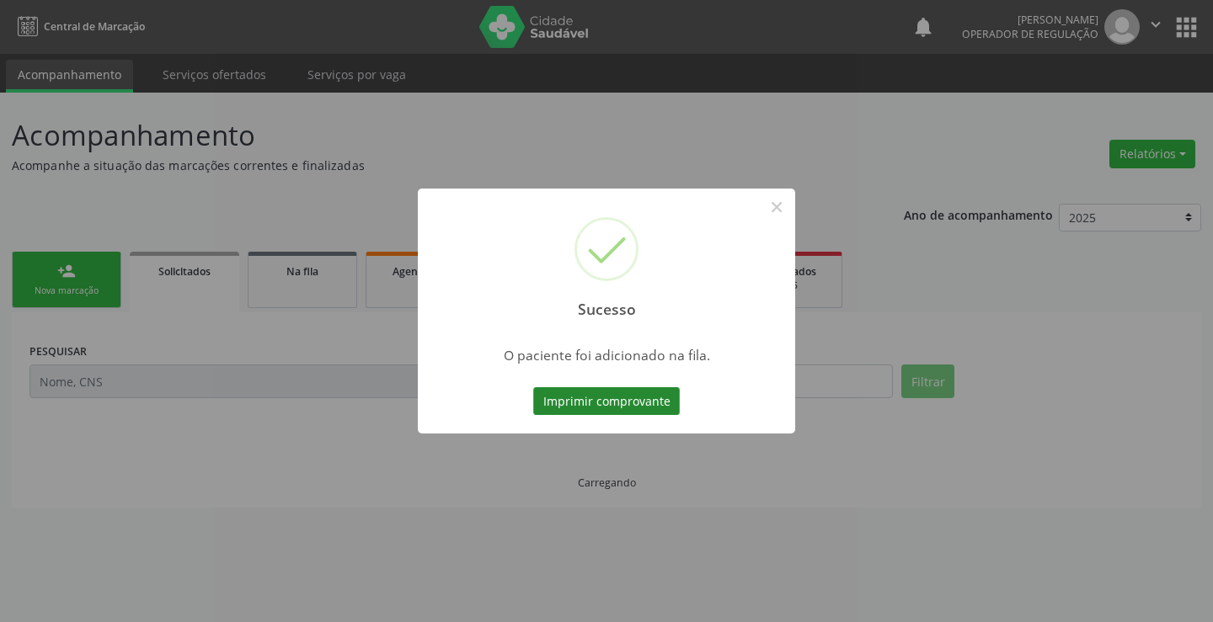
click at [638, 398] on button "Imprimir comprovante" at bounding box center [606, 401] width 147 height 29
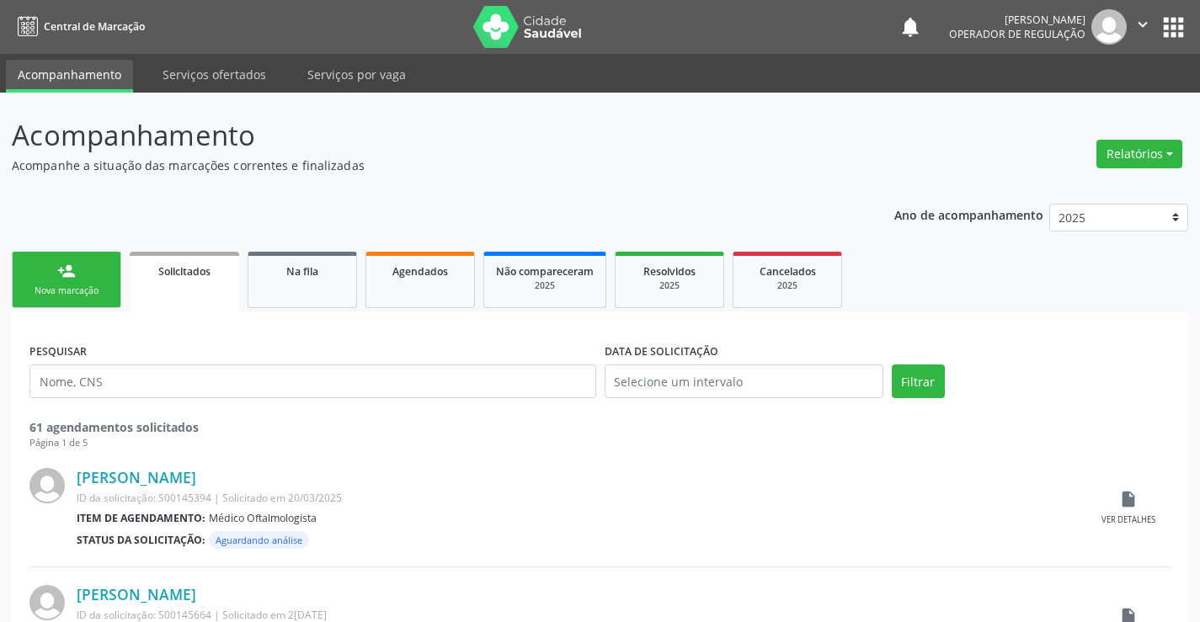
click at [90, 282] on link "person_add Nova marcação" at bounding box center [66, 280] width 109 height 56
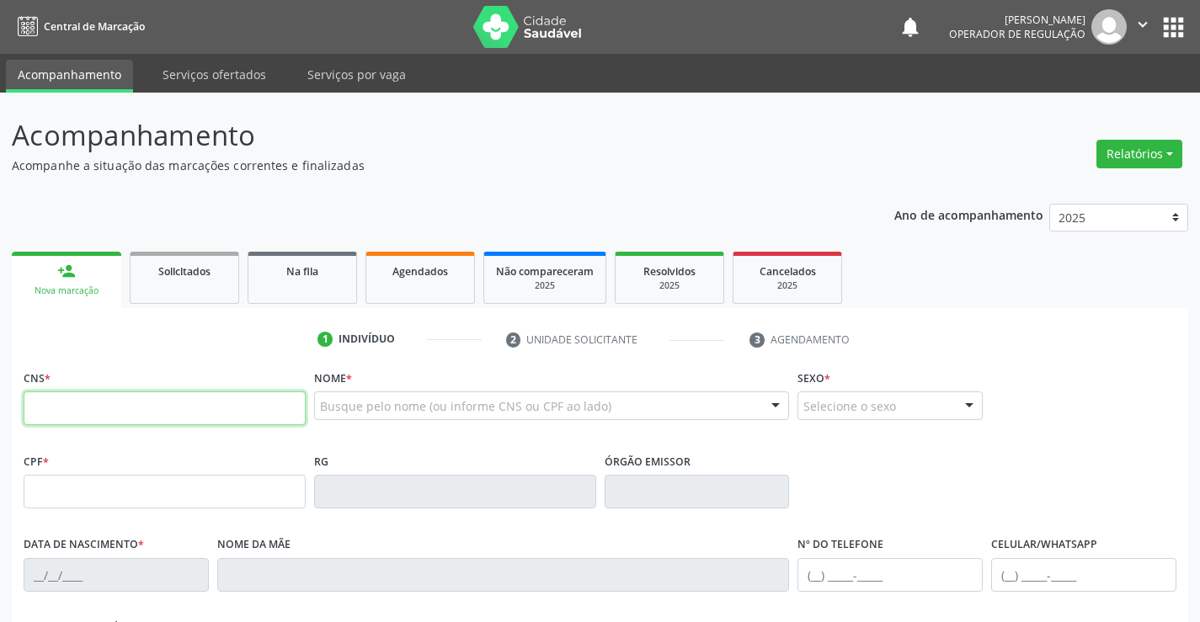
click at [88, 411] on input "text" at bounding box center [165, 409] width 282 height 34
